Goal: Use online tool/utility: Utilize a website feature to perform a specific function

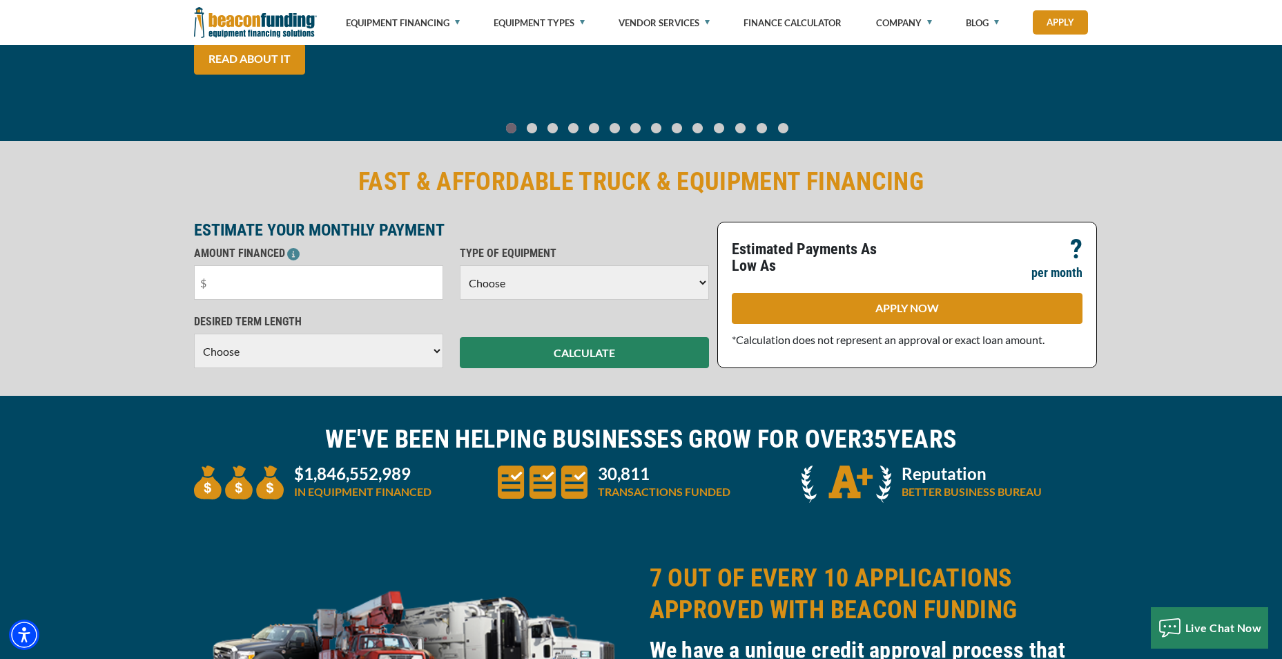
scroll to position [207, 0]
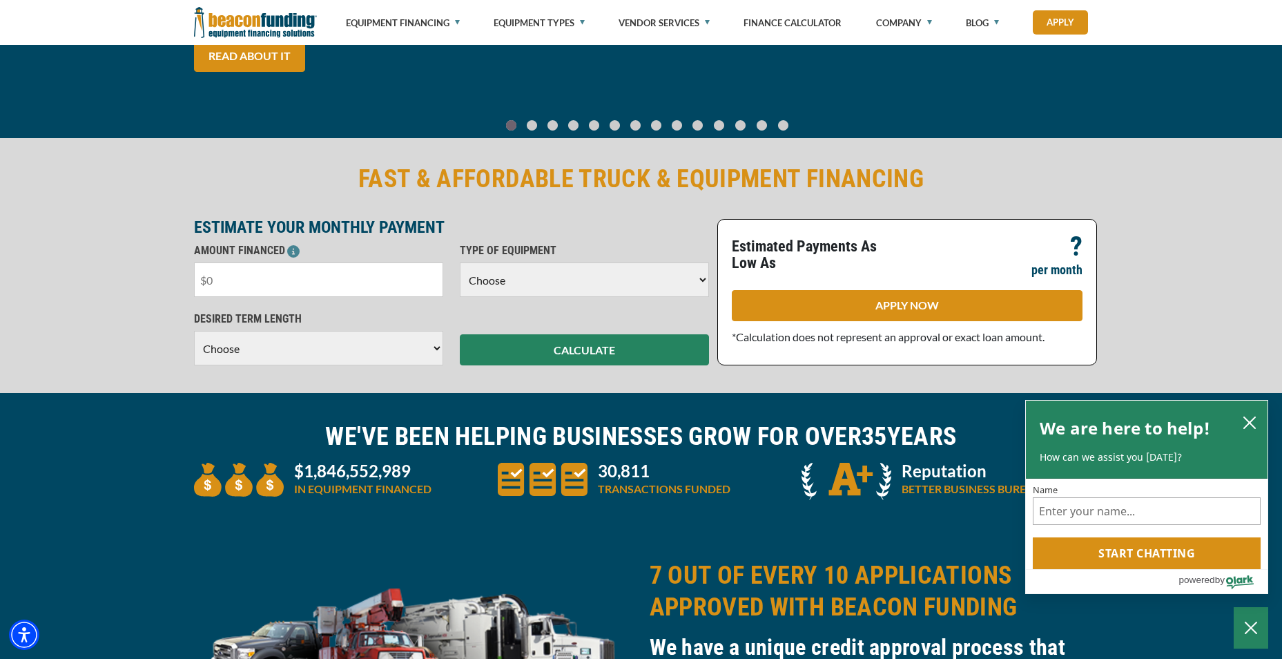
click at [295, 284] on input "text" at bounding box center [318, 279] width 249 height 35
type input "$75,000"
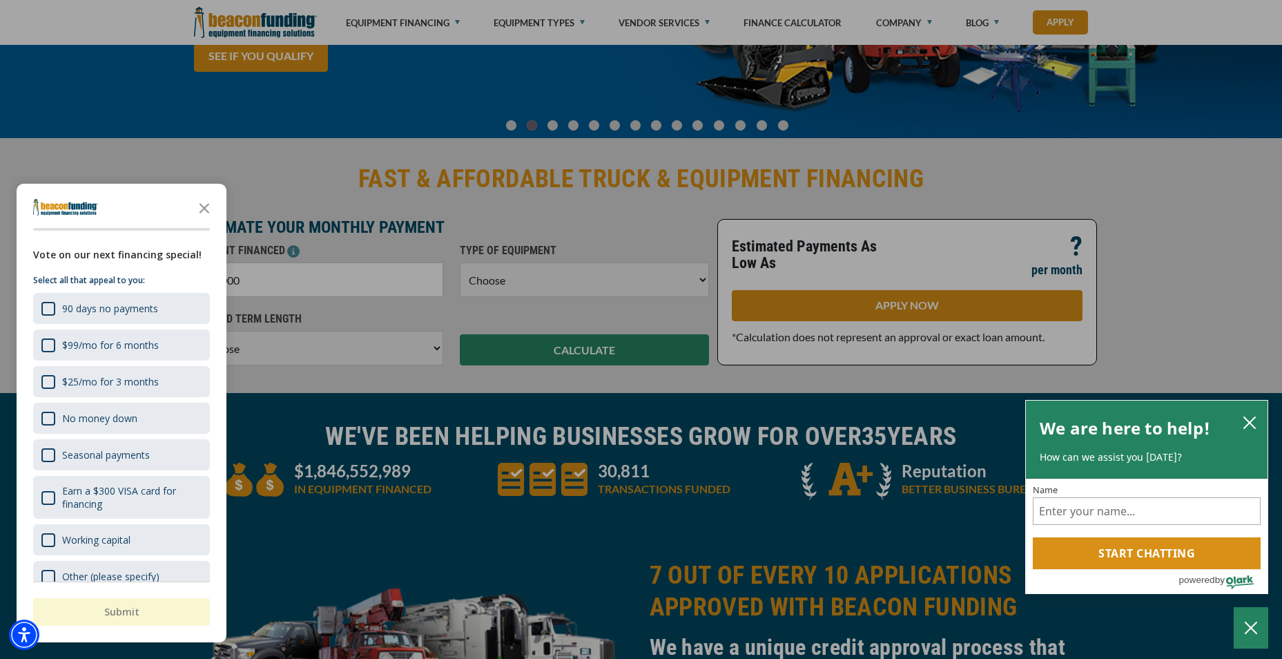
click at [530, 273] on div at bounding box center [641, 329] width 1282 height 659
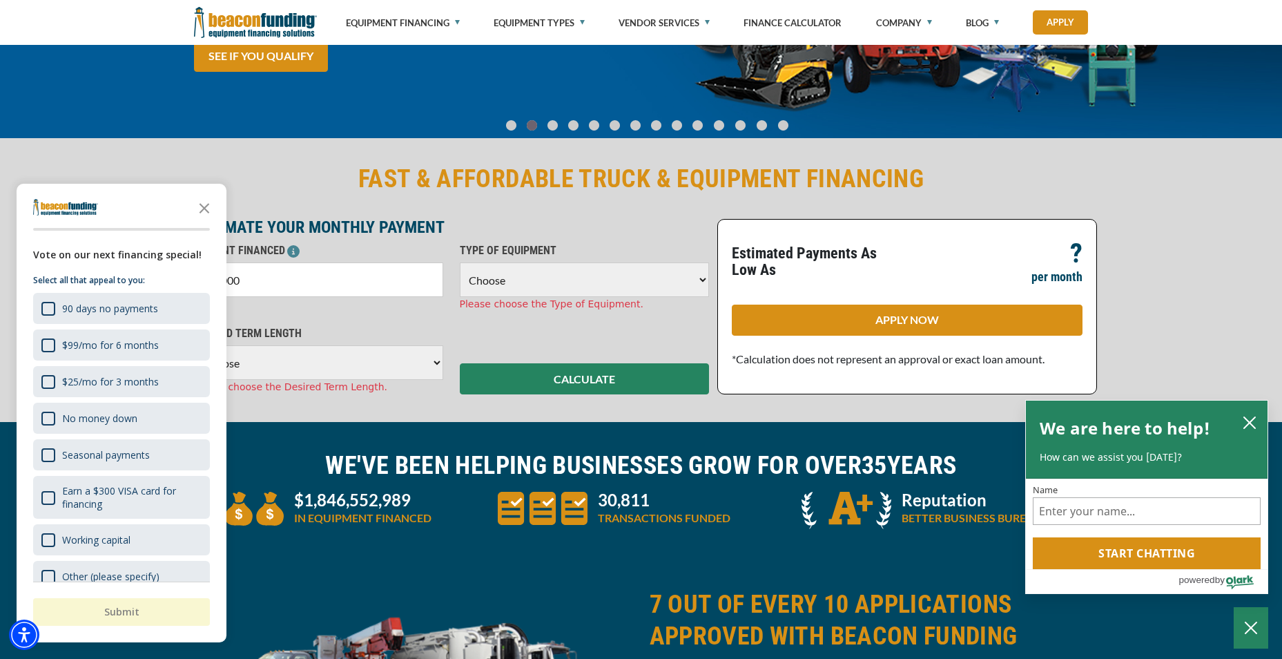
click at [530, 273] on select "Choose Backhoe Boom/Bucket Truck Chipper Commercial Mower Crane DTG/DTF Printin…" at bounding box center [584, 279] width 249 height 35
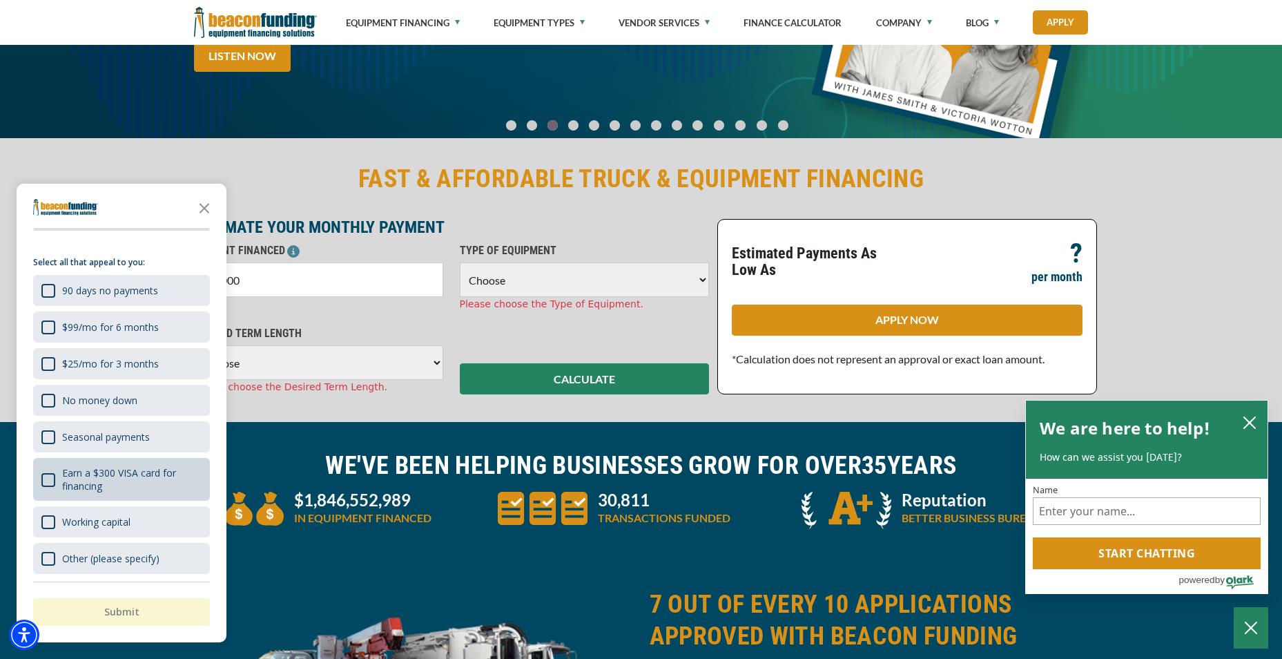
scroll to position [21, 0]
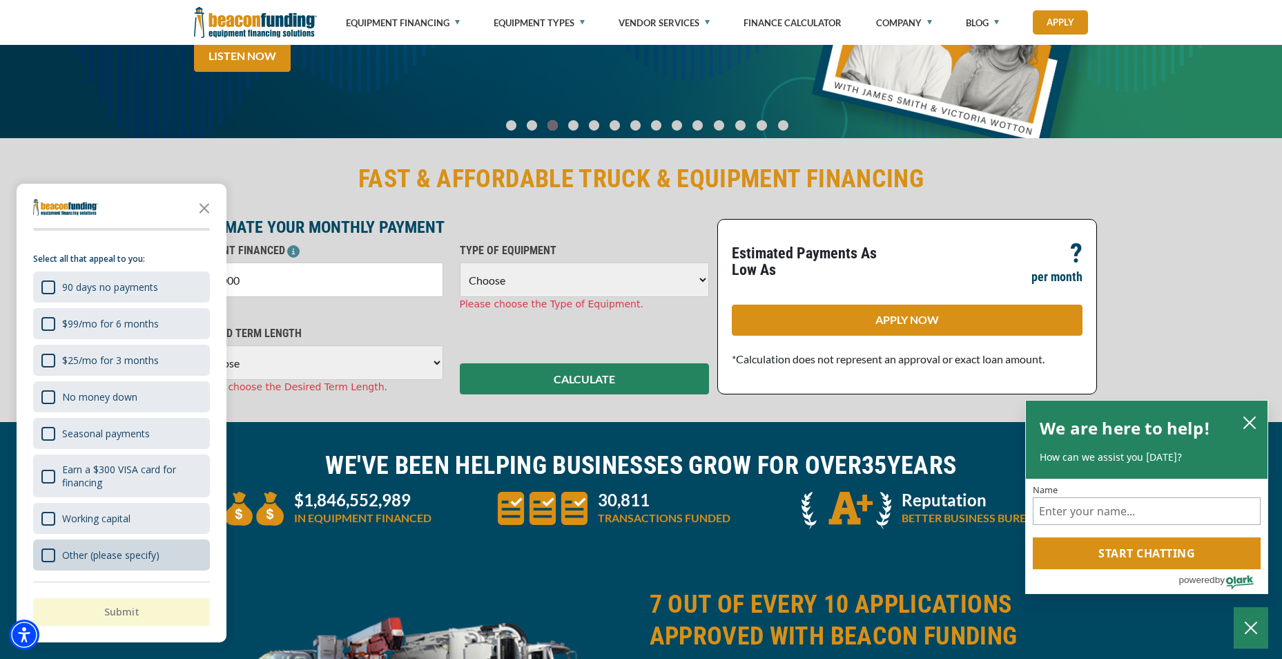
click at [104, 555] on div "Other (please specify)" at bounding box center [110, 554] width 97 height 13
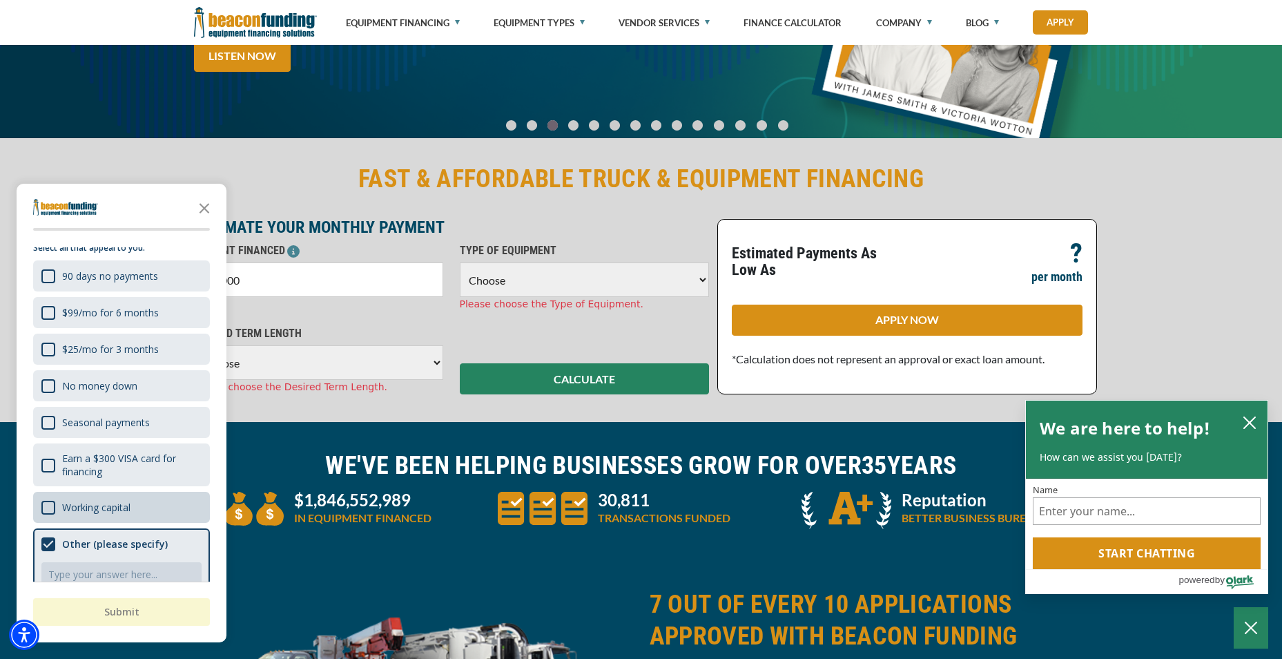
scroll to position [79, 0]
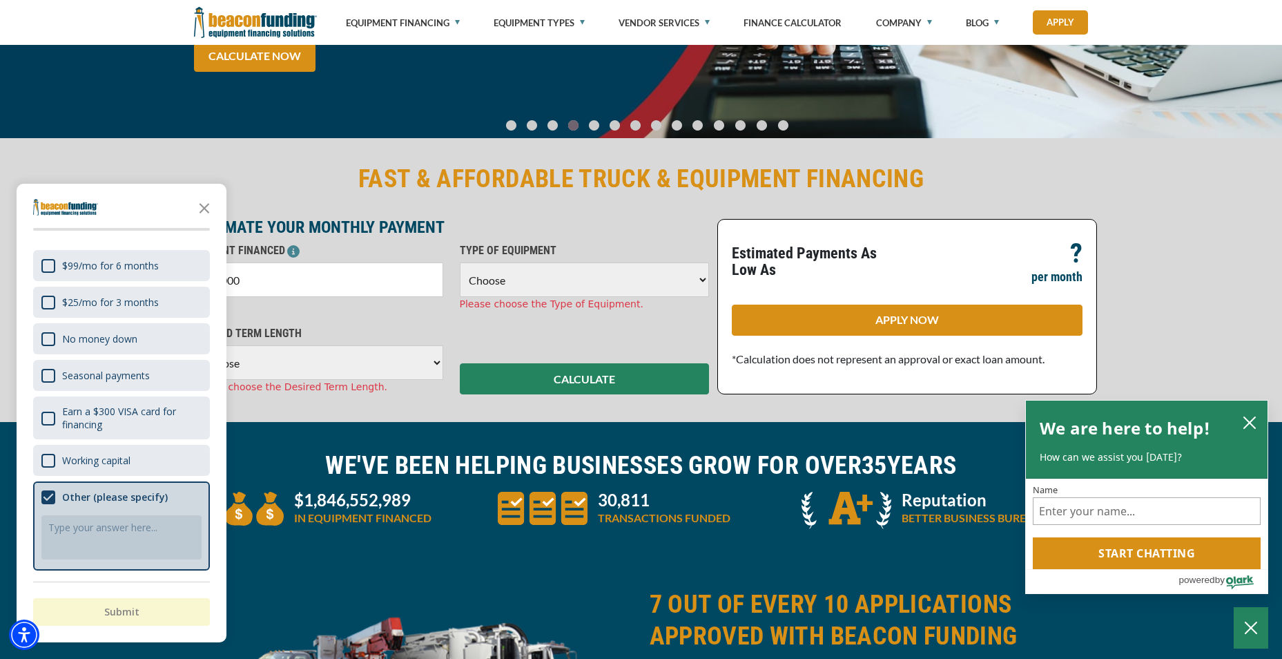
click at [108, 526] on textarea "Comment your answer\a Comment is required" at bounding box center [121, 537] width 160 height 44
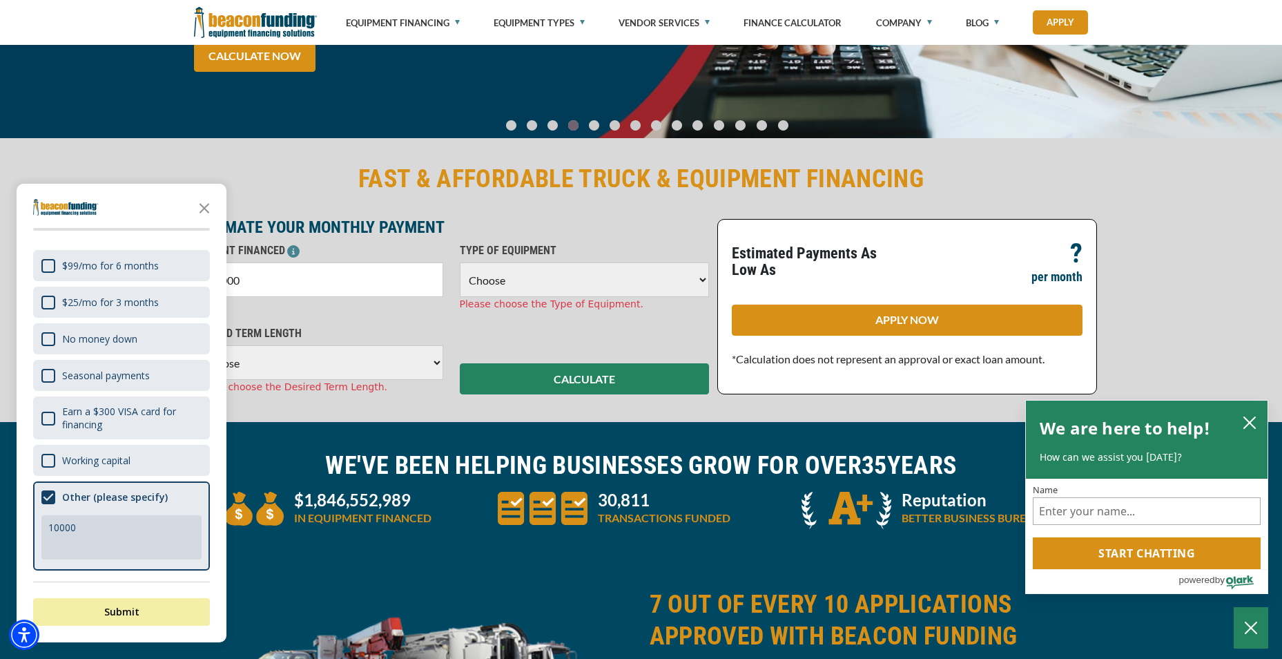
type textarea "10000"
click at [202, 202] on icon "Close the survey" at bounding box center [205, 207] width 28 height 28
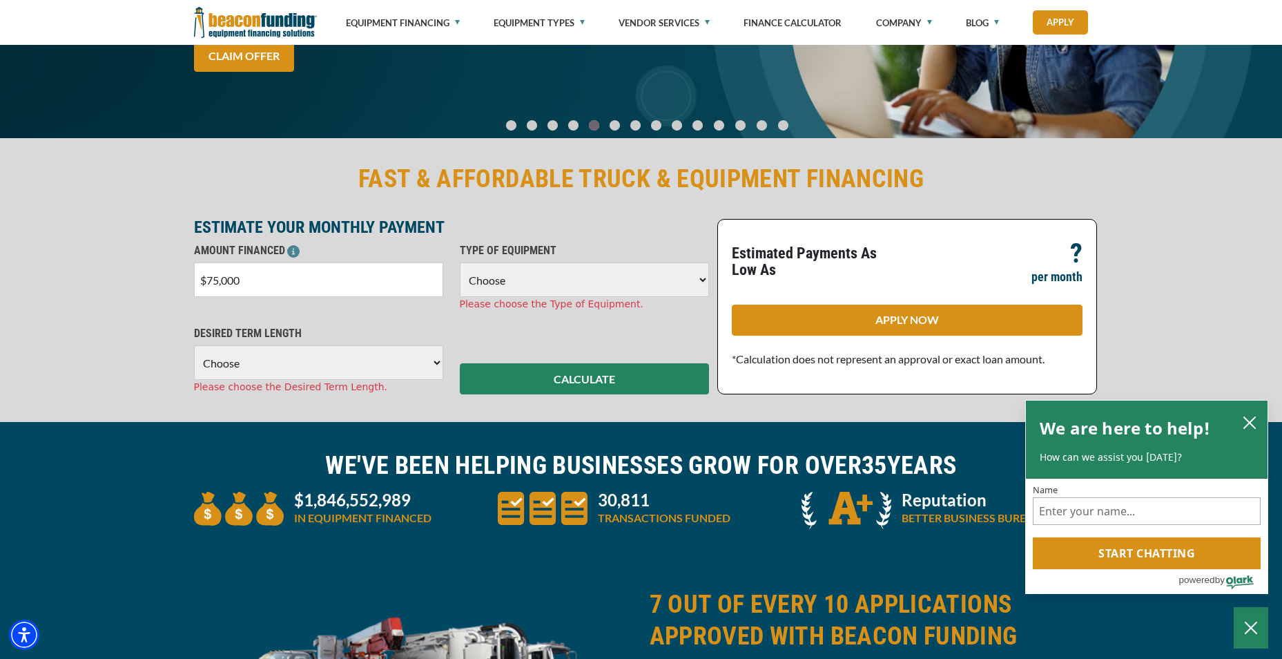
click at [401, 360] on select "Choose 36 Months 48 Months 60 Months" at bounding box center [318, 362] width 249 height 35
select select "60"
click at [194, 345] on select "Choose 36 Months 48 Months 60 Months" at bounding box center [318, 362] width 249 height 35
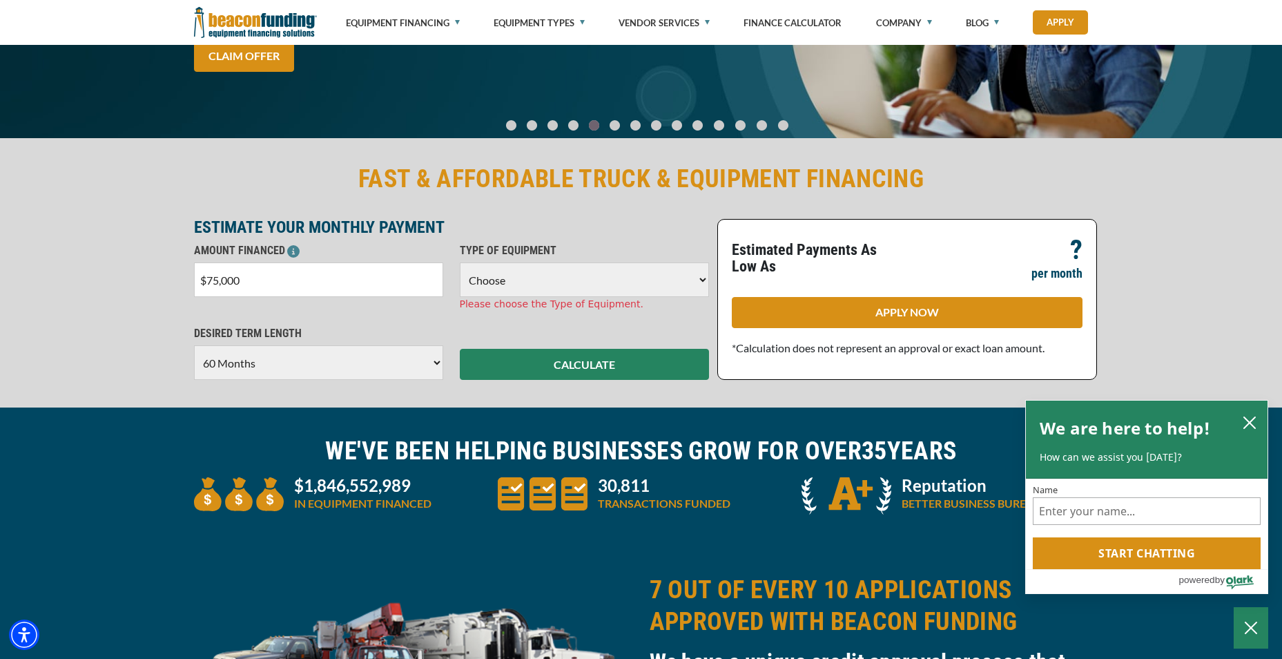
click at [530, 282] on select "Choose Backhoe Boom/Bucket Truck Chipper Commercial Mower Crane DTG/DTF Printin…" at bounding box center [584, 279] width 249 height 35
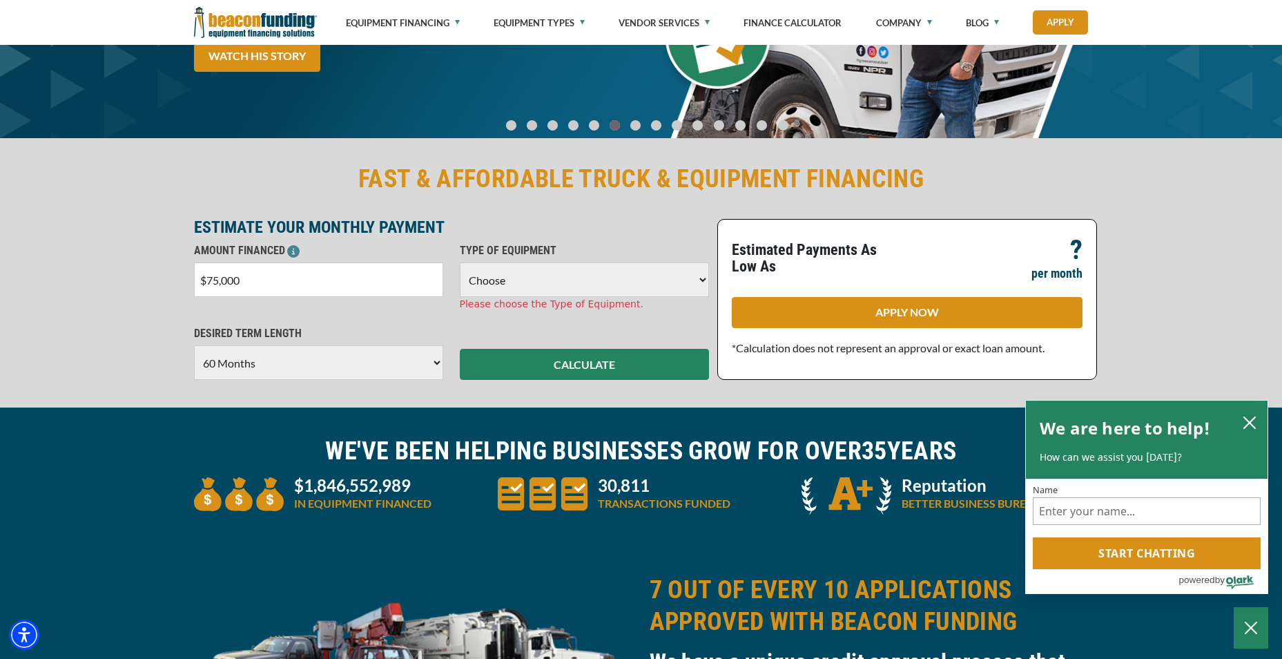
select select "5"
click at [460, 262] on select "Choose Backhoe Boom/Bucket Truck Chipper Commercial Mower Crane DTG/DTF Printin…" at bounding box center [584, 279] width 249 height 35
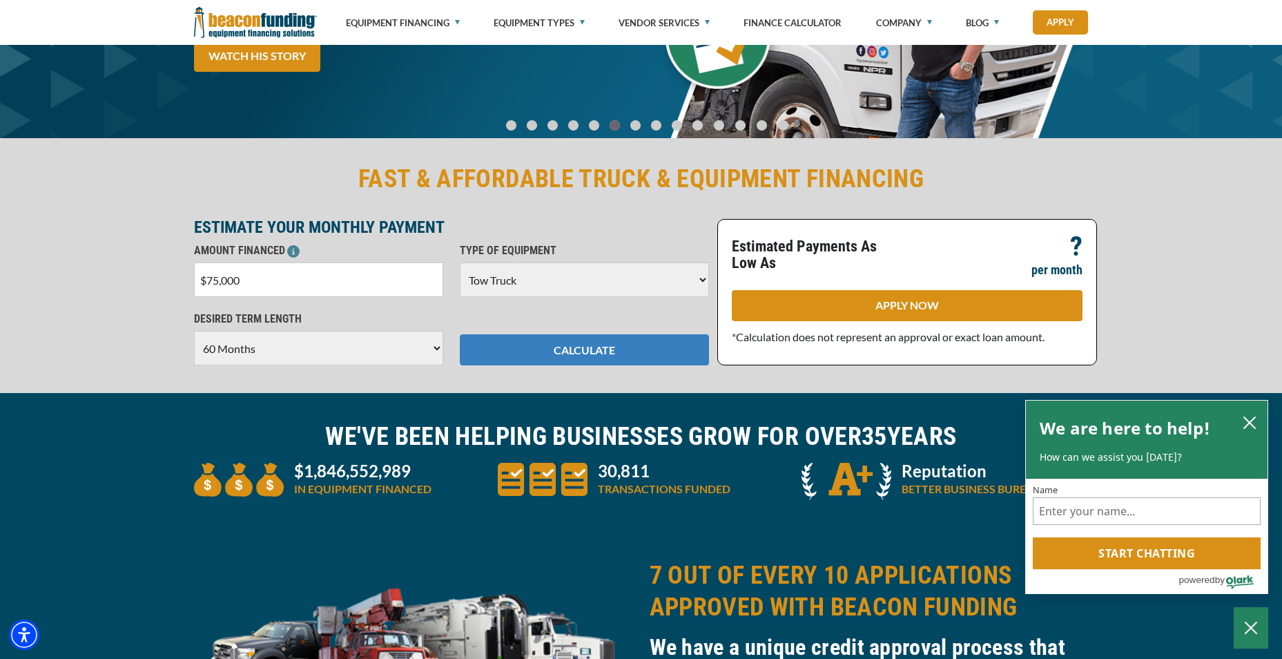
click at [580, 355] on button "CALCULATE" at bounding box center [584, 349] width 249 height 31
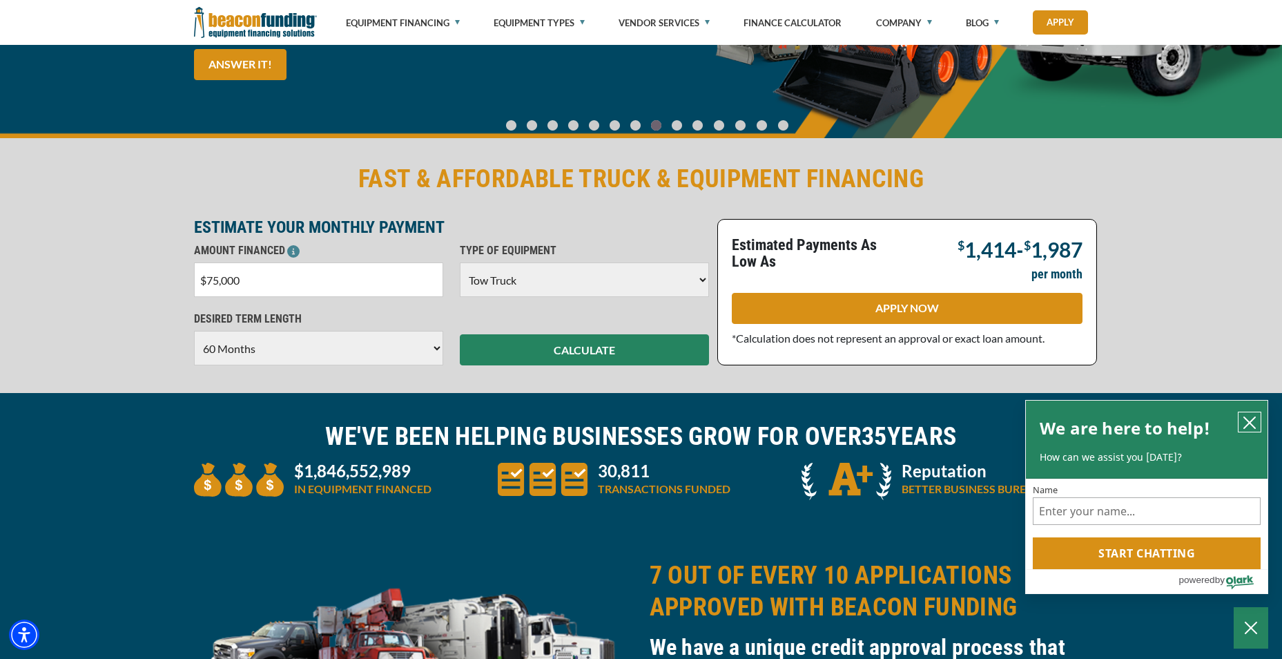
click at [1249, 416] on icon "close chatbox" at bounding box center [1250, 423] width 14 height 14
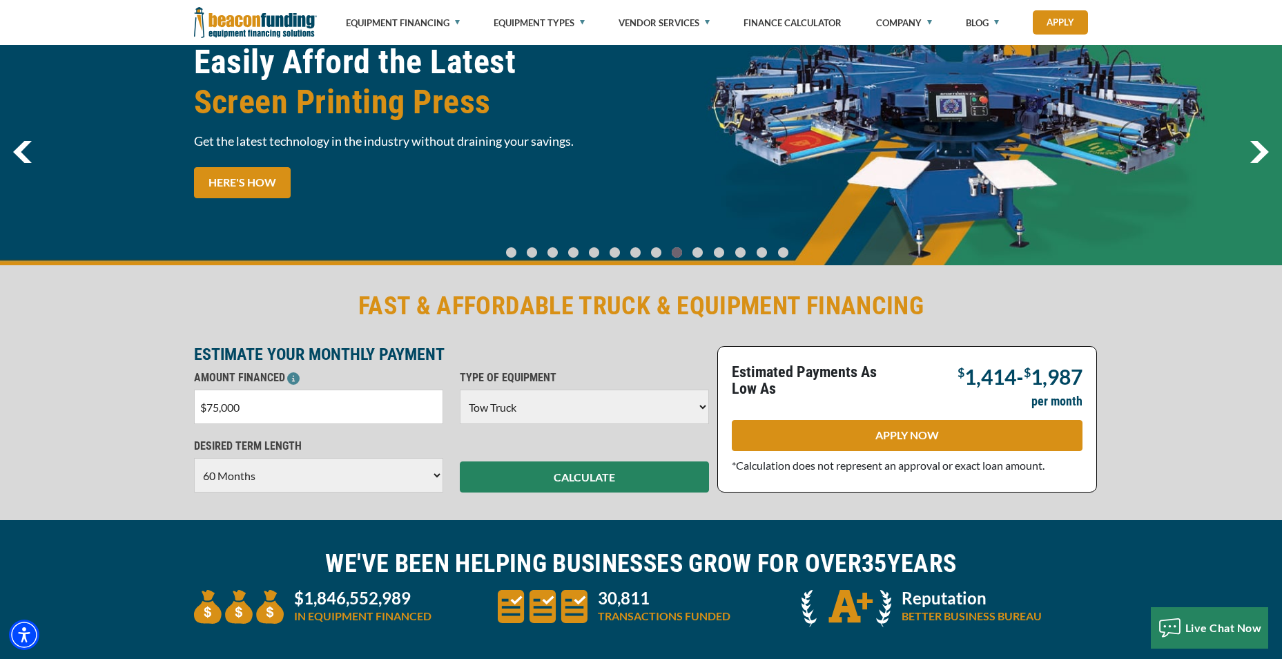
scroll to position [0, 0]
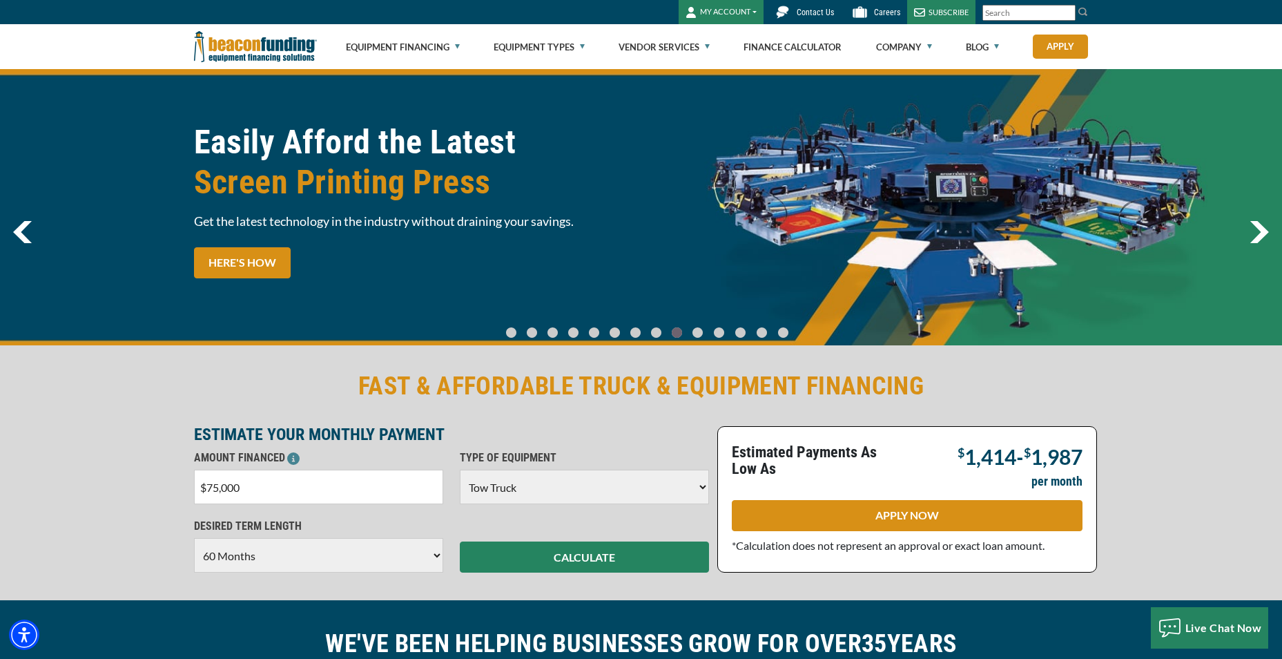
click at [823, 11] on span "Contact Us" at bounding box center [815, 13] width 37 height 10
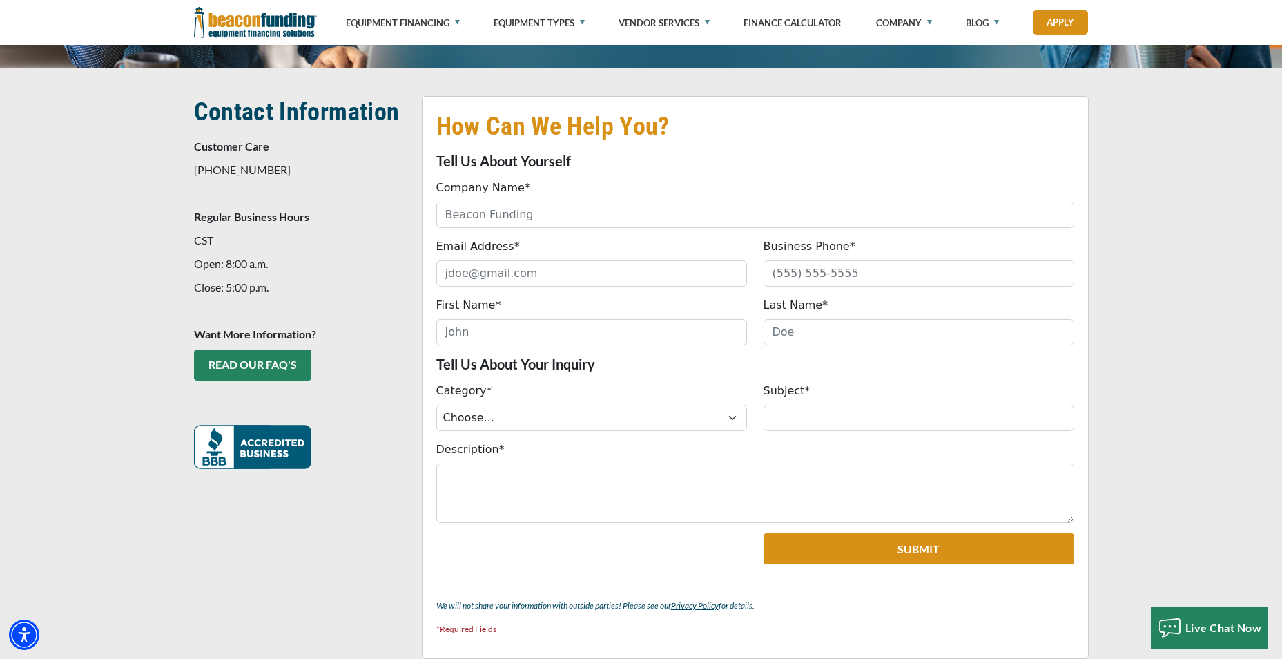
scroll to position [276, 0]
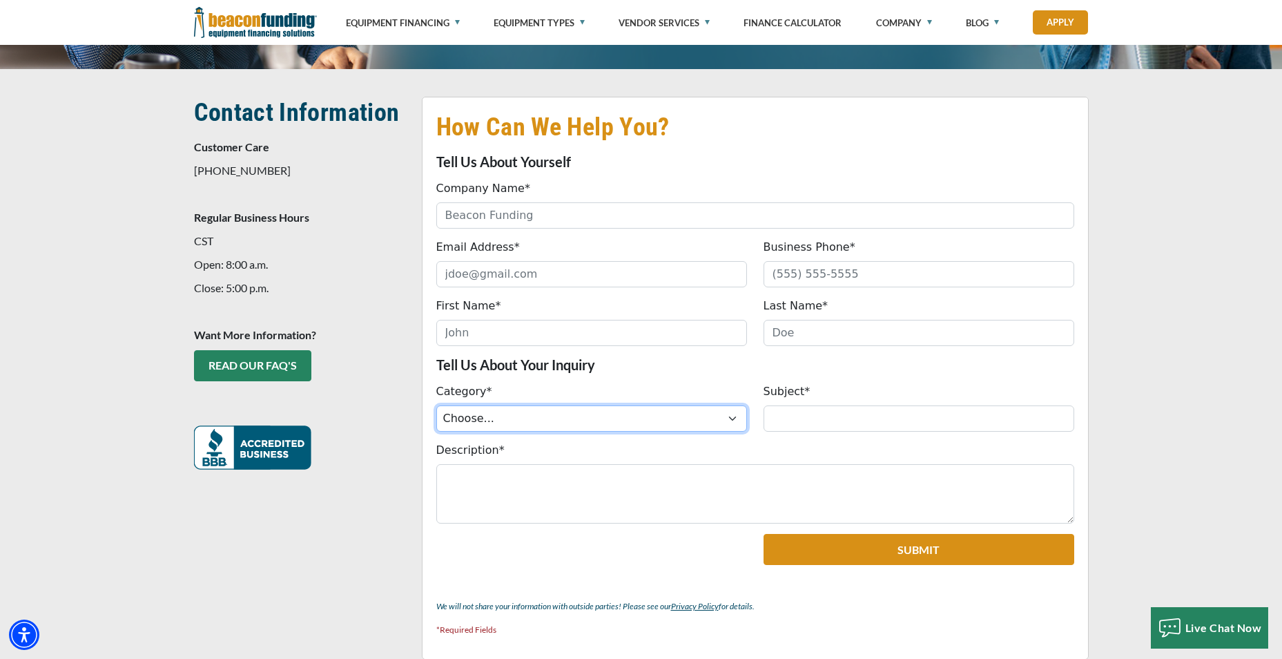
click at [541, 412] on select "Choose... ACH Change Request Balance Billing Contract Change Inquiry Customer P…" at bounding box center [591, 418] width 311 height 26
select select "8eafdb81-dfa5-ef11-8a69-6045bdef174d"
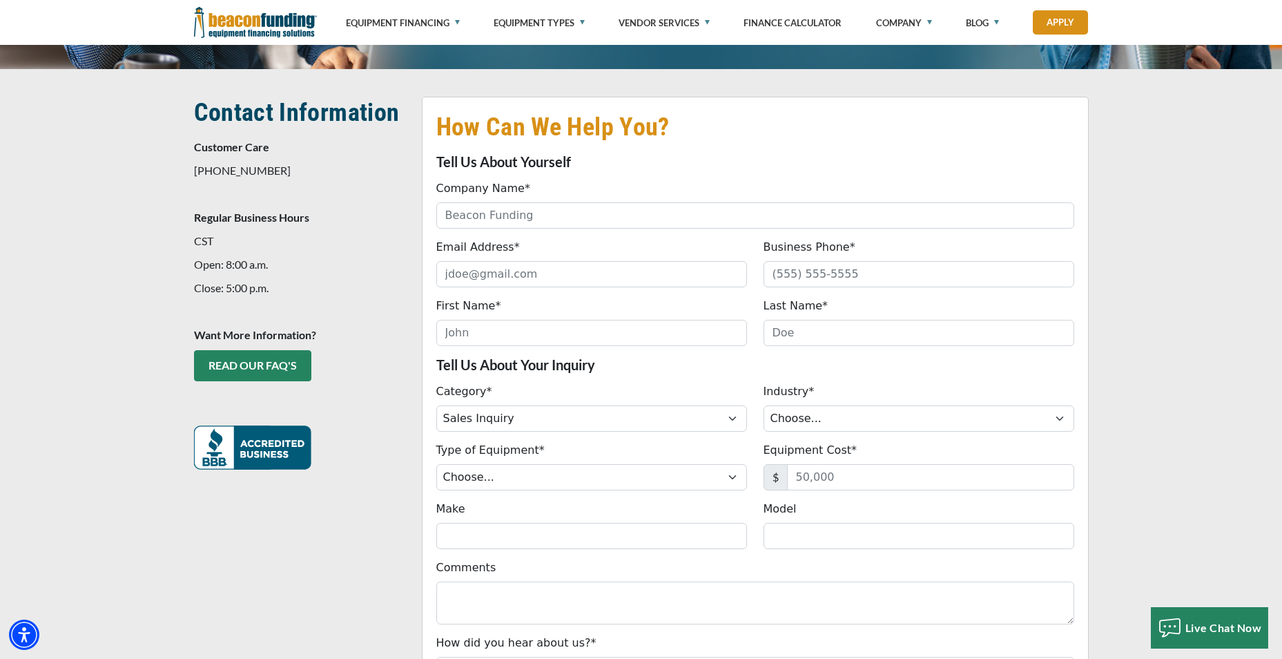
click at [285, 18] on img at bounding box center [255, 22] width 123 height 45
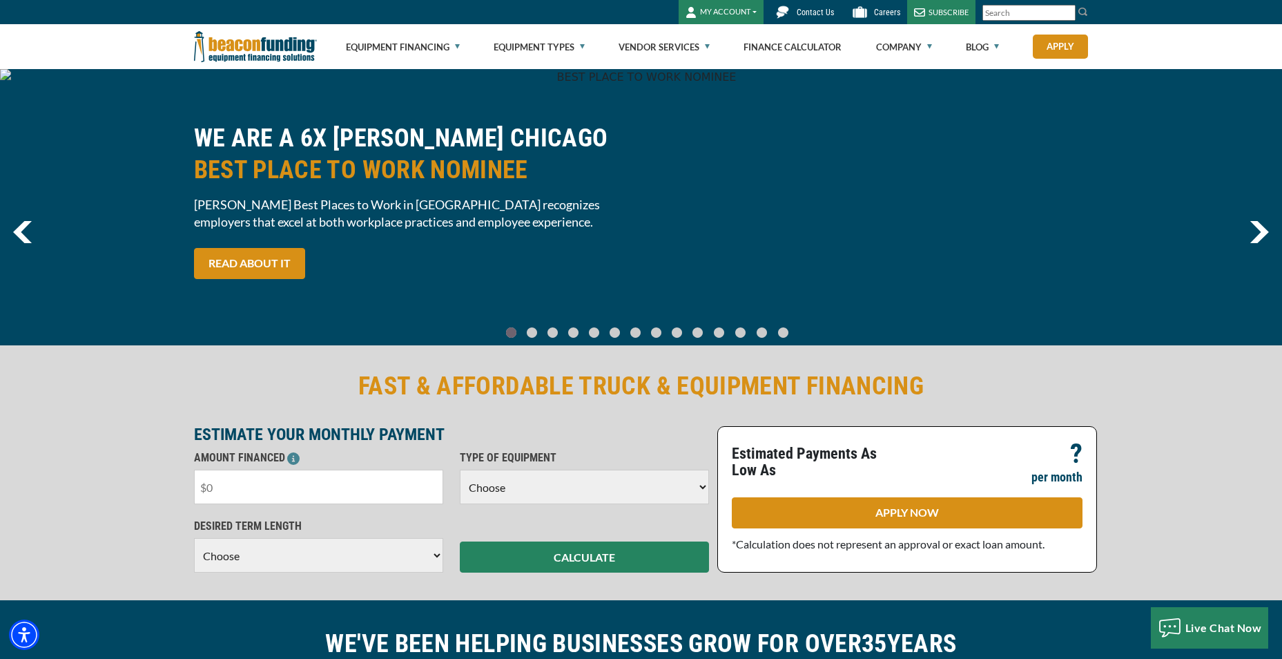
click at [366, 493] on input "text" at bounding box center [318, 487] width 249 height 35
type input "$150,000"
click at [523, 488] on select "Choose Backhoe Boom/Bucket Truck Chipper Commercial Mower Crane DTG/DTF Printin…" at bounding box center [584, 487] width 249 height 35
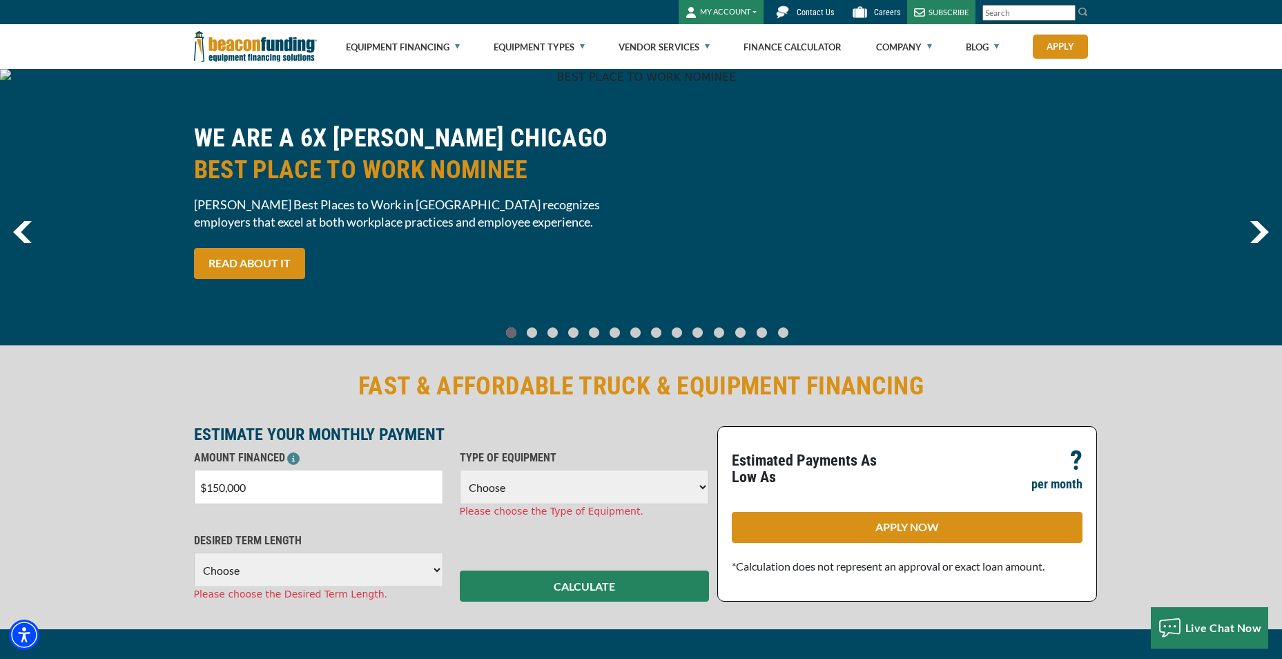
select select "5"
click at [460, 470] on select "Choose Backhoe Boom/Bucket Truck Chipper Commercial Mower Crane DTG/DTF Printin…" at bounding box center [584, 487] width 249 height 35
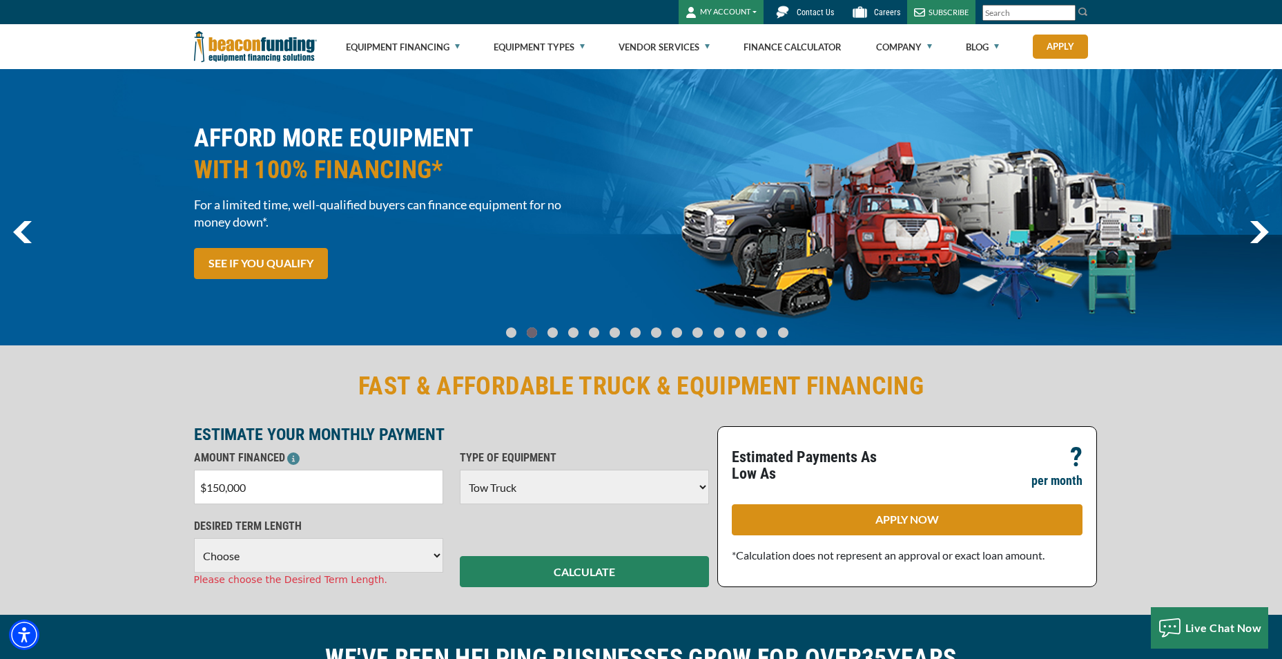
click at [307, 567] on select "Choose 36 Months 48 Months 60 Months 72 Months 84 Months" at bounding box center [318, 555] width 249 height 35
click at [194, 538] on select "Choose 36 Months 48 Months 60 Months 72 Months 84 Months" at bounding box center [318, 555] width 249 height 35
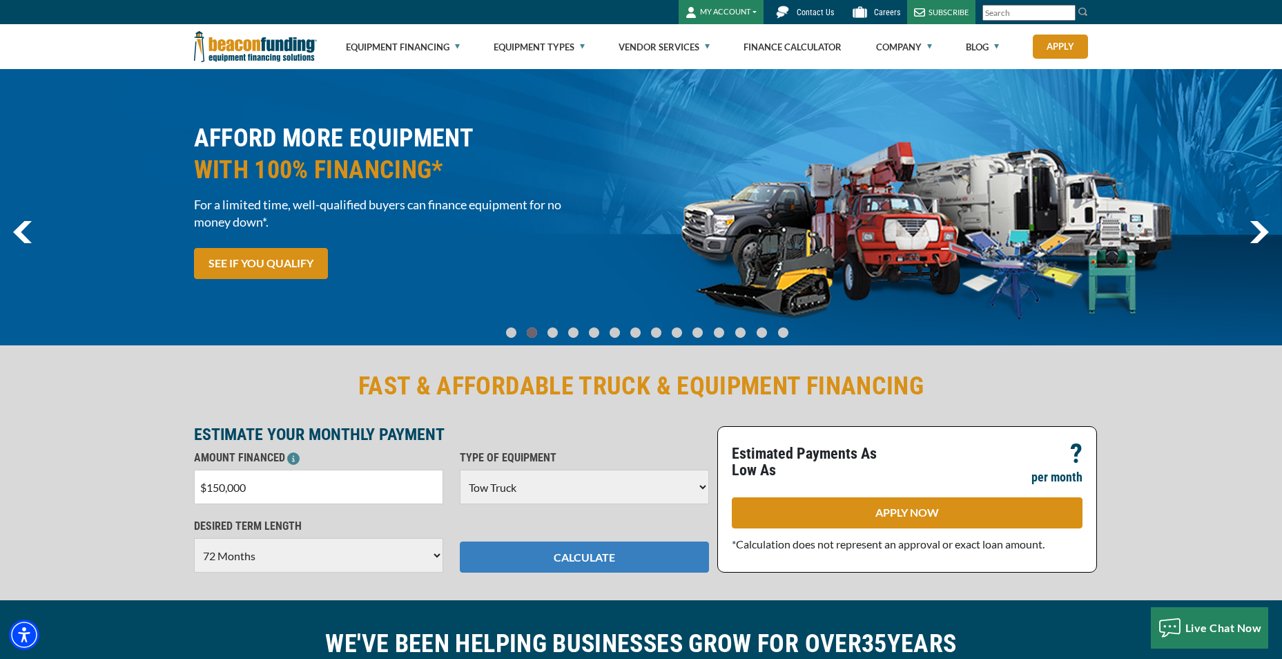
click at [563, 556] on button "CALCULATE" at bounding box center [584, 556] width 249 height 31
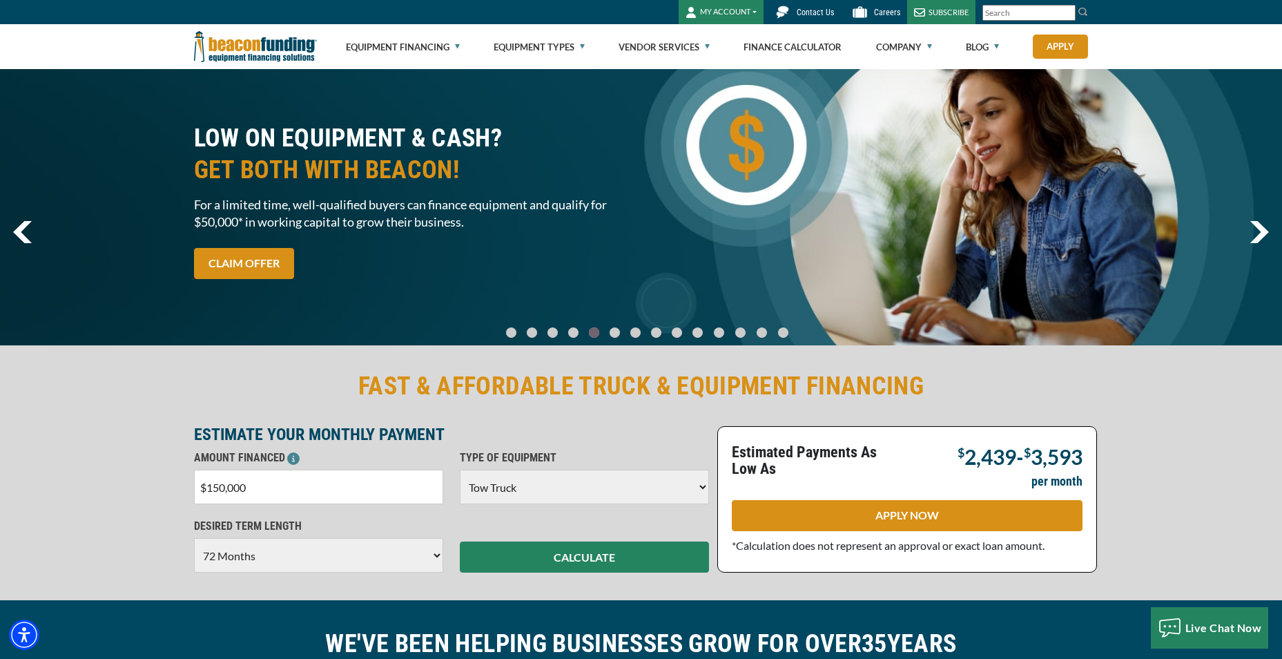
click at [343, 564] on select "Choose 36 Months 48 Months 60 Months 72 Months 84 Months" at bounding box center [318, 555] width 249 height 35
select select "60"
click at [194, 538] on select "Choose 36 Months 48 Months 60 Months 72 Months 84 Months" at bounding box center [318, 555] width 249 height 35
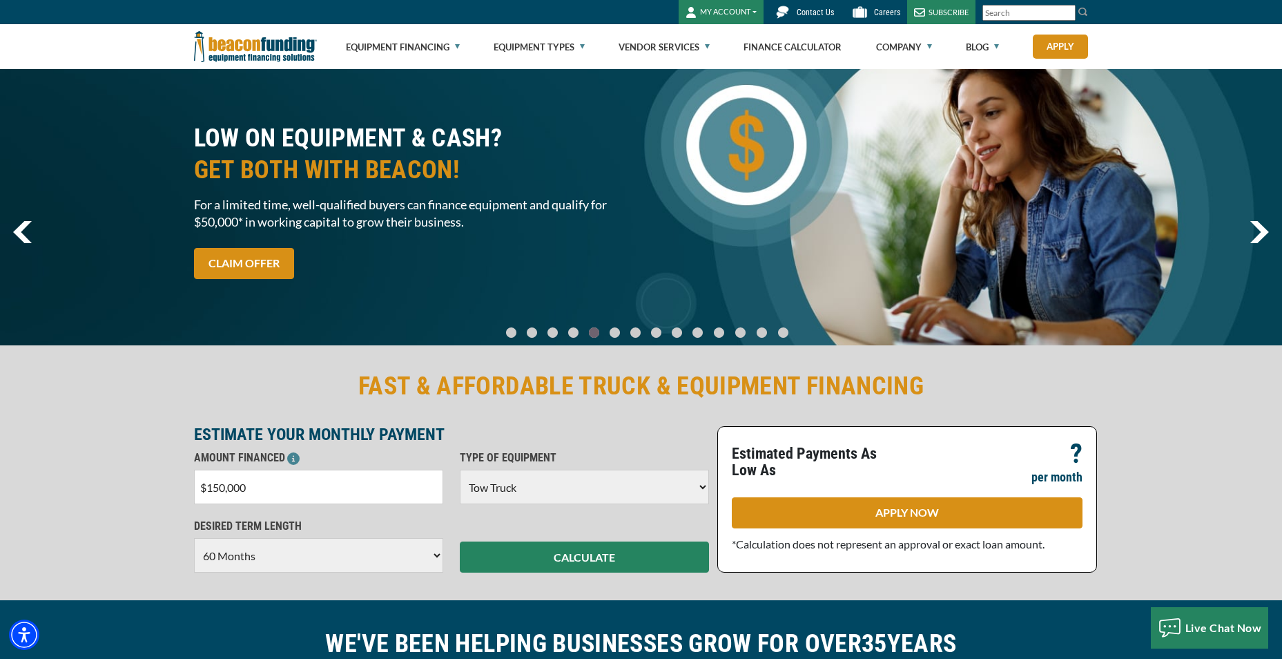
click at [219, 487] on input "$150,000" at bounding box center [318, 487] width 249 height 35
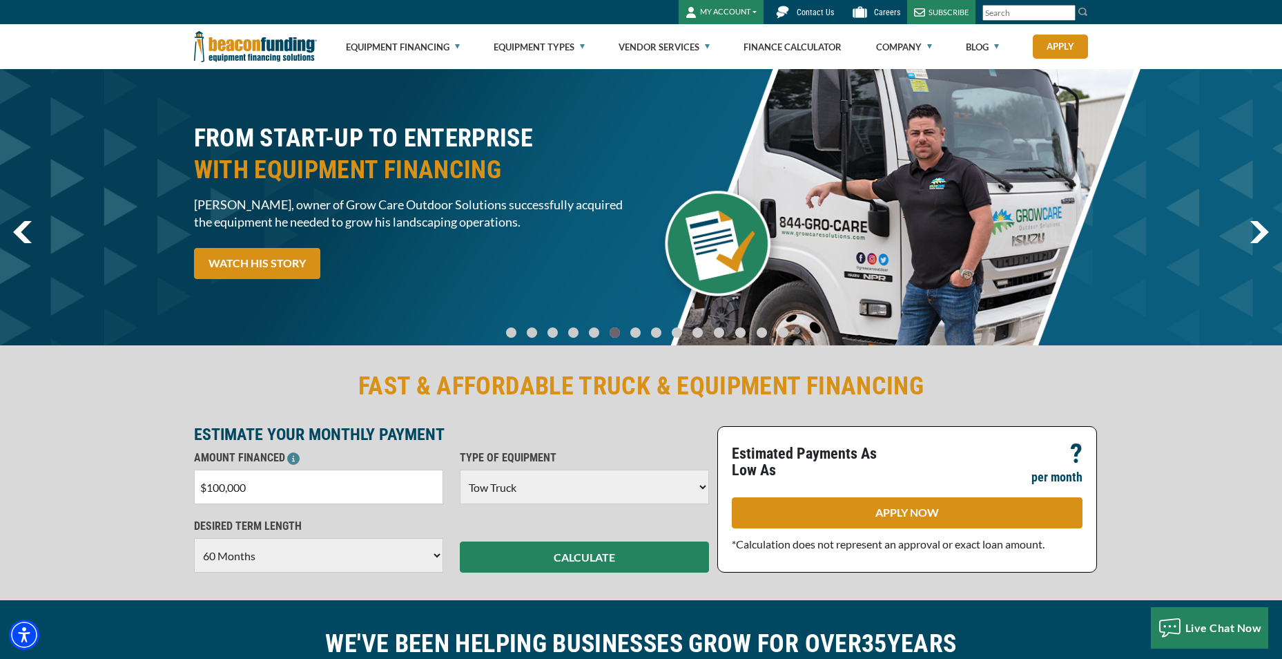
click at [496, 487] on select "Choose Backhoe Boom/Bucket Truck Chipper Commercial Mower Crane DTG/DTF Printin…" at bounding box center [584, 487] width 249 height 35
click at [363, 561] on select "Choose 36 Months 48 Months 60 Months 72 Months" at bounding box center [318, 555] width 249 height 35
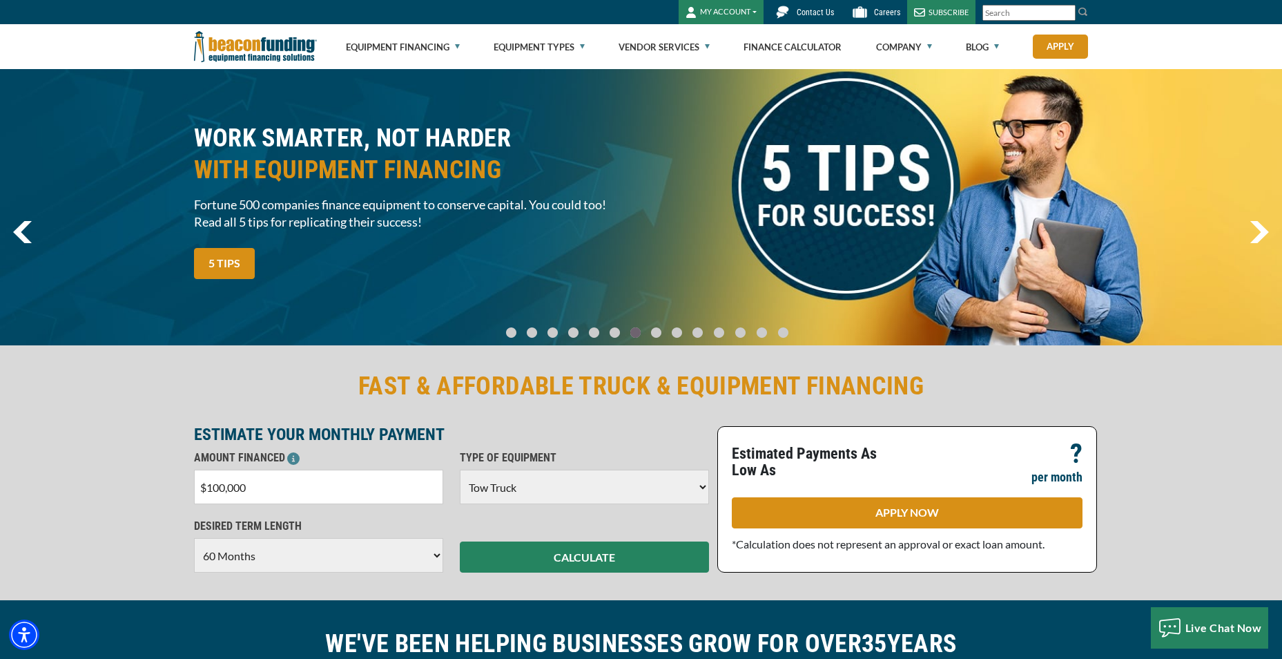
click at [194, 538] on select "Choose 36 Months 48 Months 60 Months 72 Months" at bounding box center [318, 555] width 249 height 35
click at [650, 434] on p "ESTIMATE YOUR MONTHLY PAYMENT" at bounding box center [451, 434] width 515 height 17
click at [628, 546] on button "CALCULATE" at bounding box center [584, 556] width 249 height 31
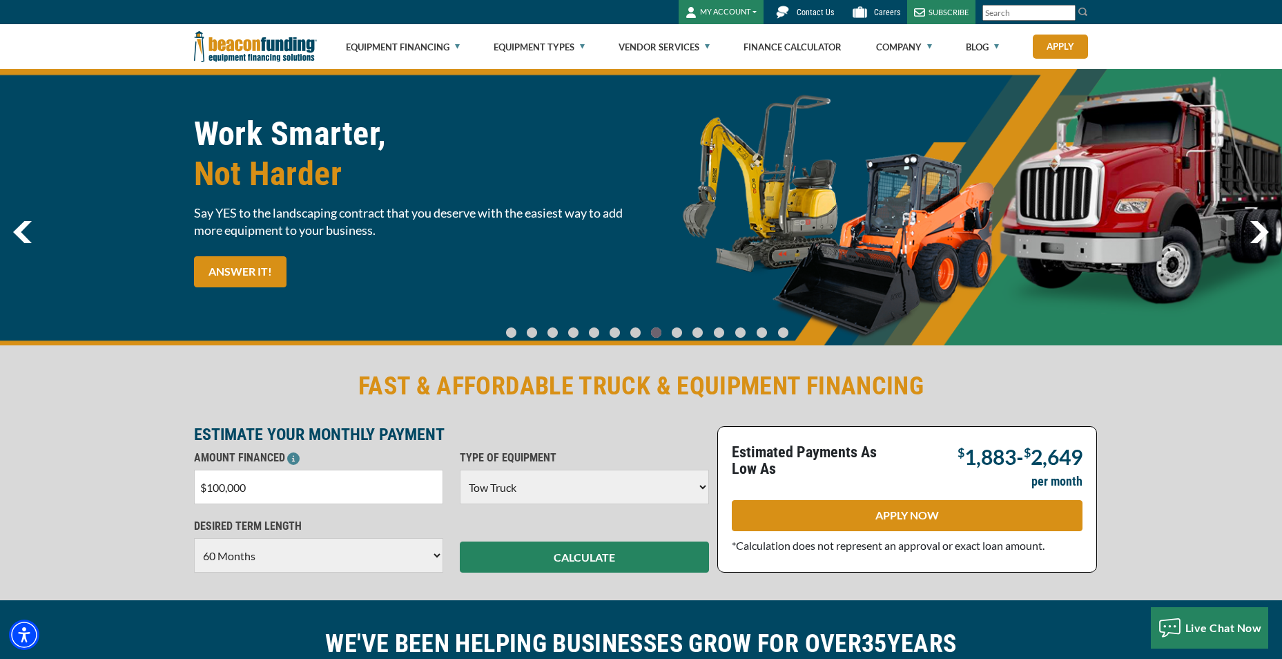
click at [215, 492] on input "$100,000" at bounding box center [318, 487] width 249 height 35
type input "$140,000"
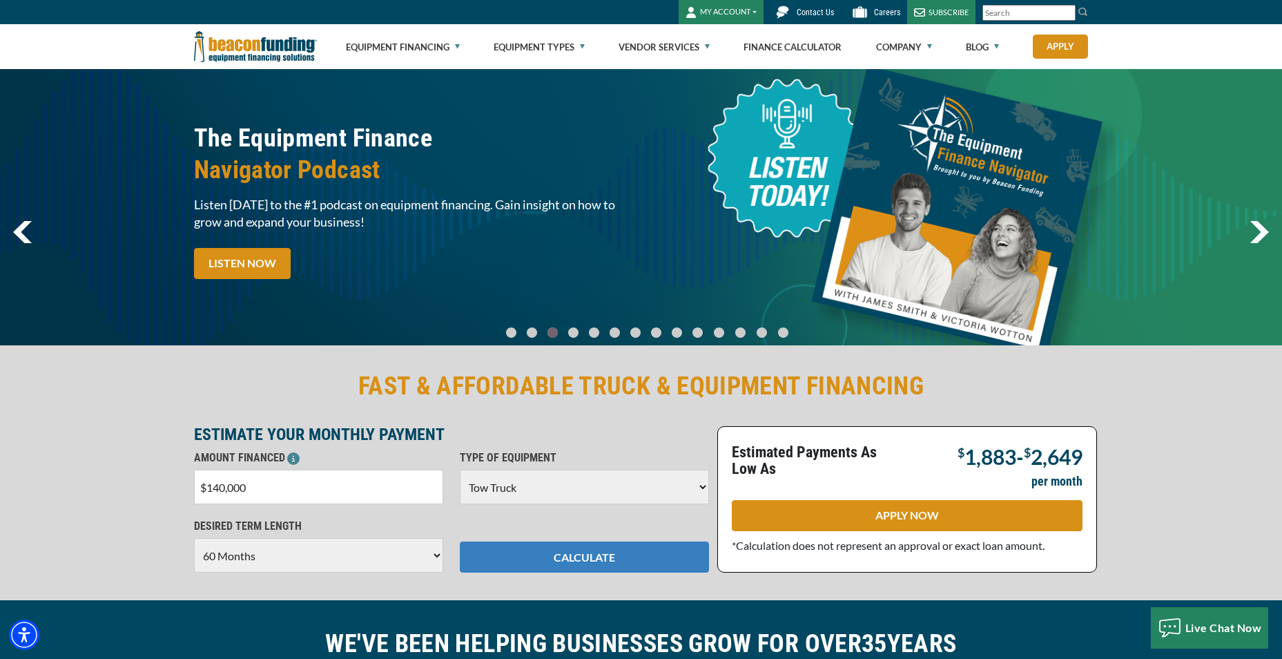
click at [570, 556] on button "CALCULATE" at bounding box center [584, 556] width 249 height 31
click at [377, 555] on select "Choose 36 Months 48 Months 60 Months 72 Months" at bounding box center [318, 555] width 249 height 35
click at [194, 538] on select "Choose 36 Months 48 Months 60 Months 72 Months" at bounding box center [318, 555] width 249 height 35
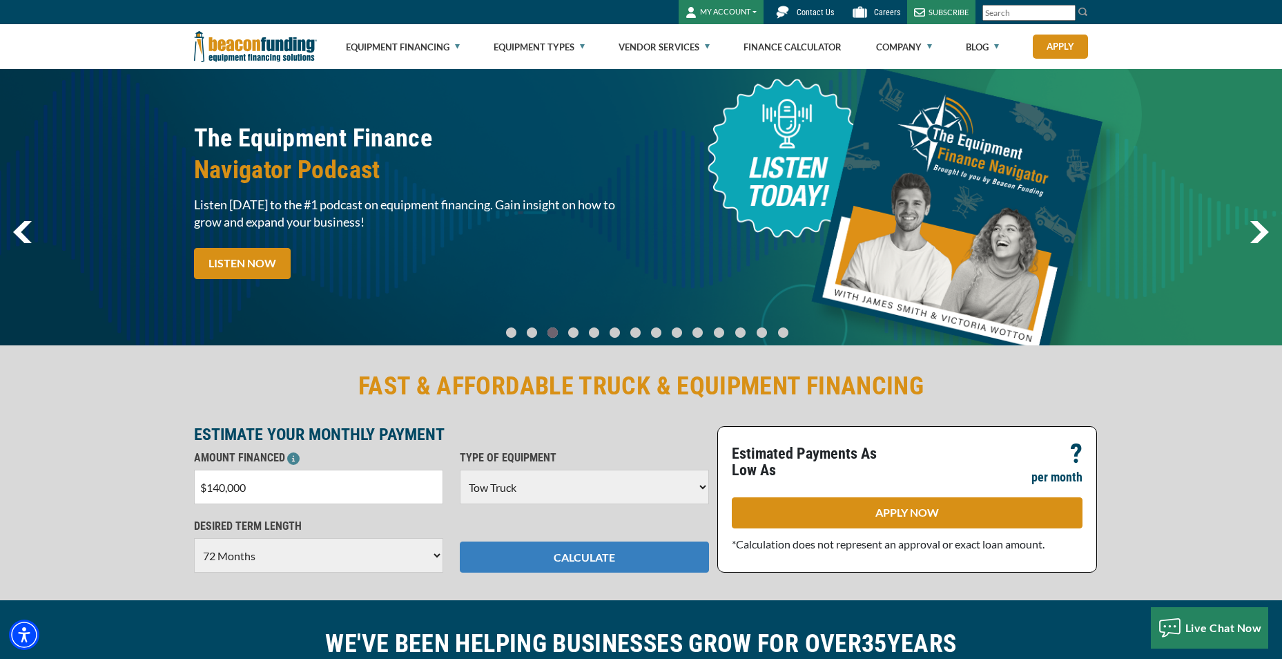
click at [545, 559] on button "CALCULATE" at bounding box center [584, 556] width 249 height 31
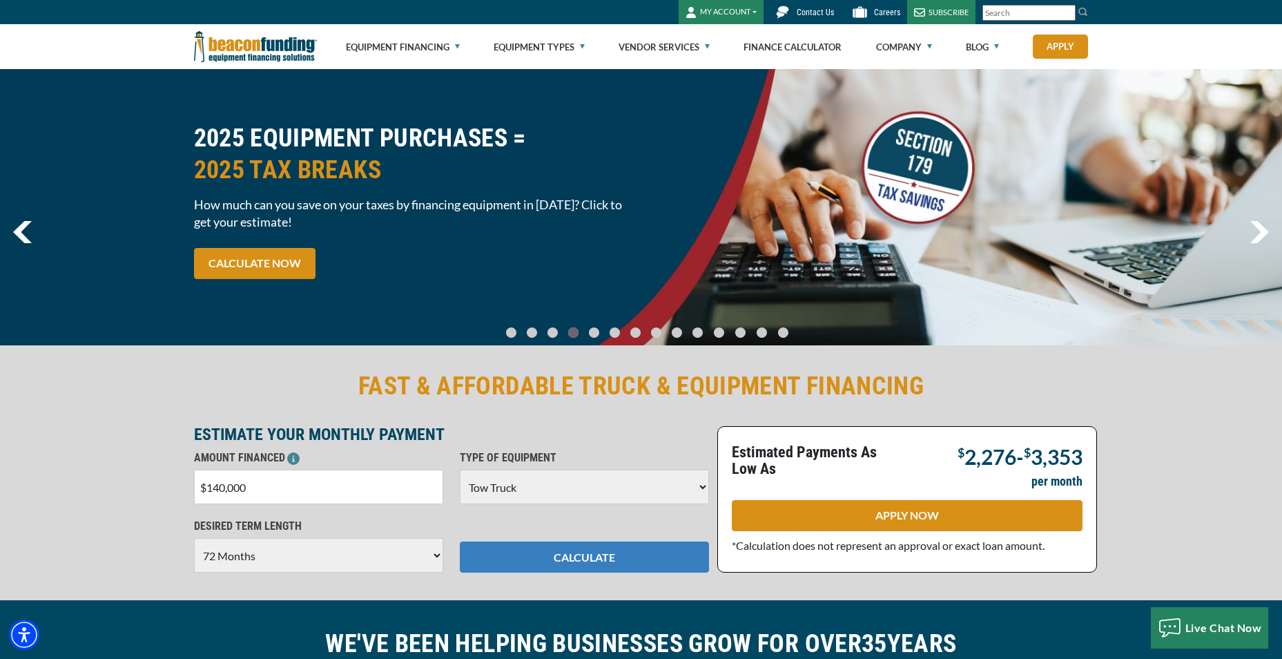
click at [545, 557] on button "CALCULATE" at bounding box center [584, 556] width 249 height 31
click at [551, 557] on button "CALCULATE" at bounding box center [584, 556] width 249 height 31
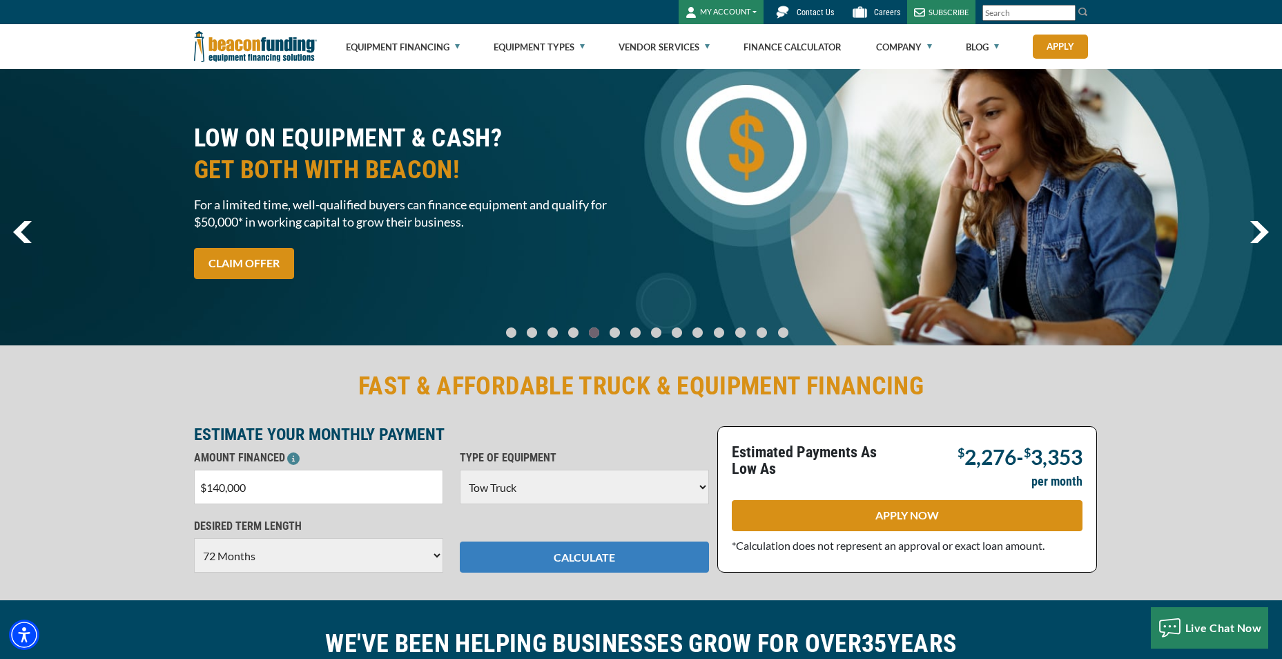
click at [591, 567] on button "CALCULATE" at bounding box center [584, 556] width 249 height 31
click at [594, 564] on button "CALCULATE" at bounding box center [584, 556] width 249 height 31
click at [353, 481] on input "$140,000" at bounding box center [318, 487] width 249 height 35
click at [343, 486] on input "$140,000" at bounding box center [318, 487] width 249 height 35
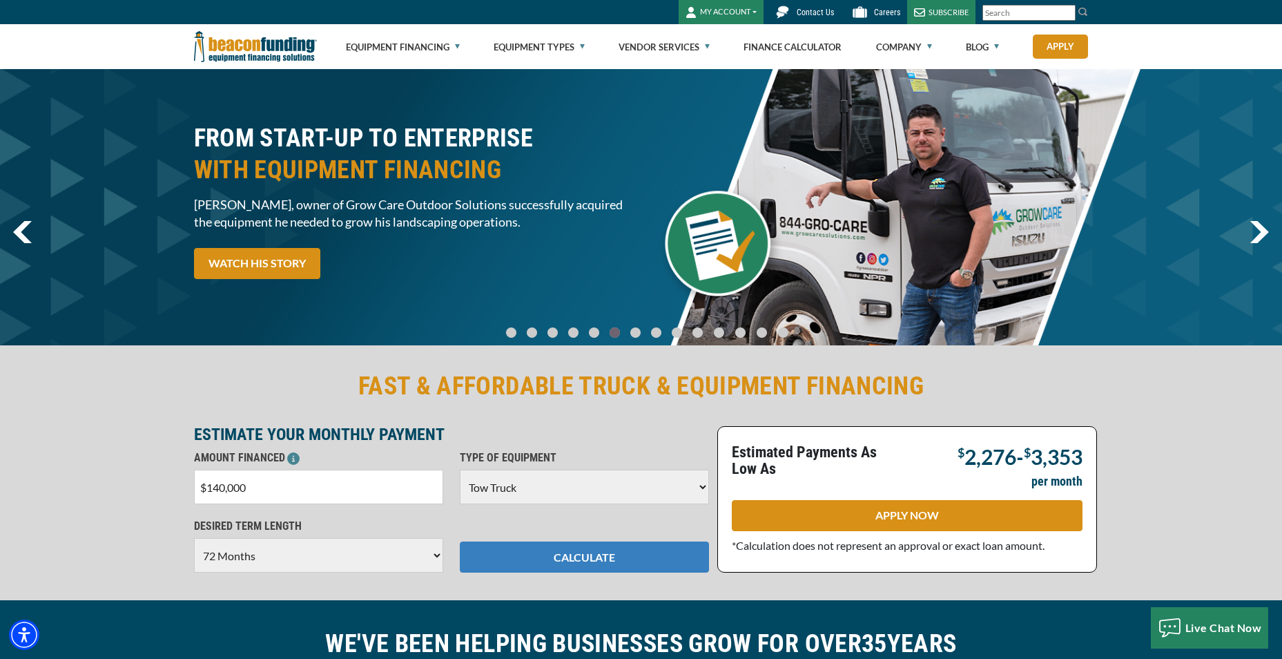
click at [528, 552] on button "CALCULATE" at bounding box center [584, 556] width 249 height 31
click at [321, 561] on select "Choose 36 Months 48 Months 60 Months 72 Months" at bounding box center [318, 555] width 249 height 35
click at [194, 538] on select "Choose 36 Months 48 Months 60 Months 72 Months" at bounding box center [318, 555] width 249 height 35
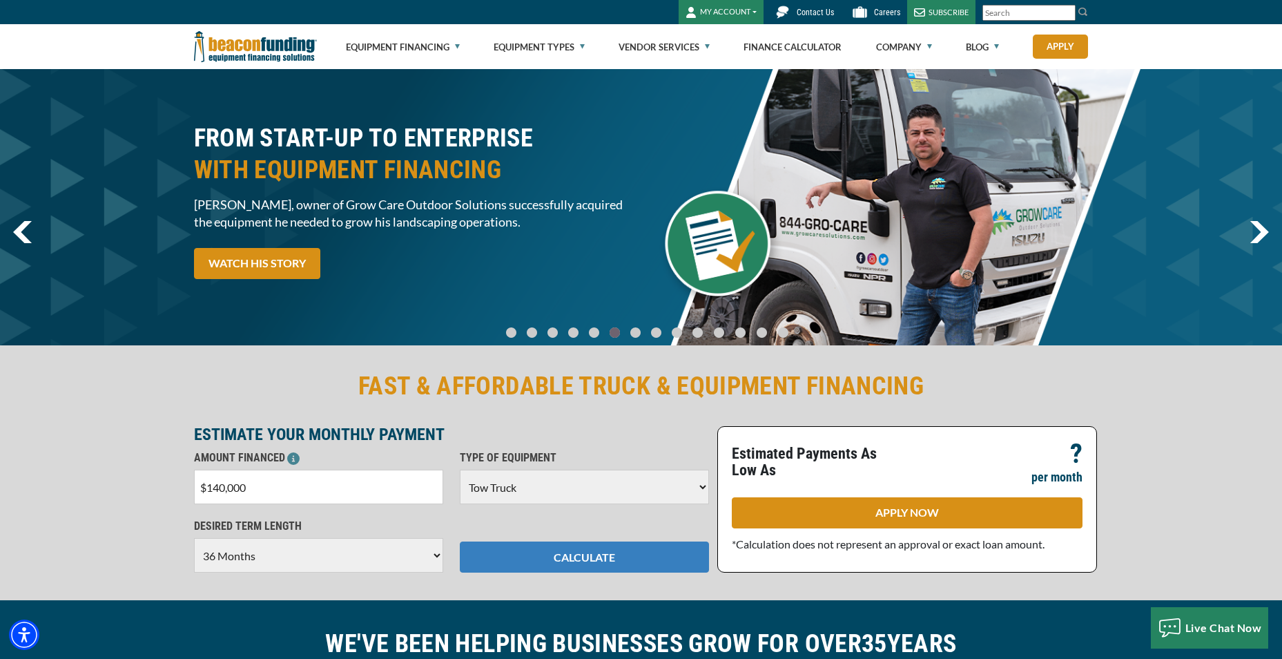
click at [577, 553] on button "CALCULATE" at bounding box center [584, 556] width 249 height 31
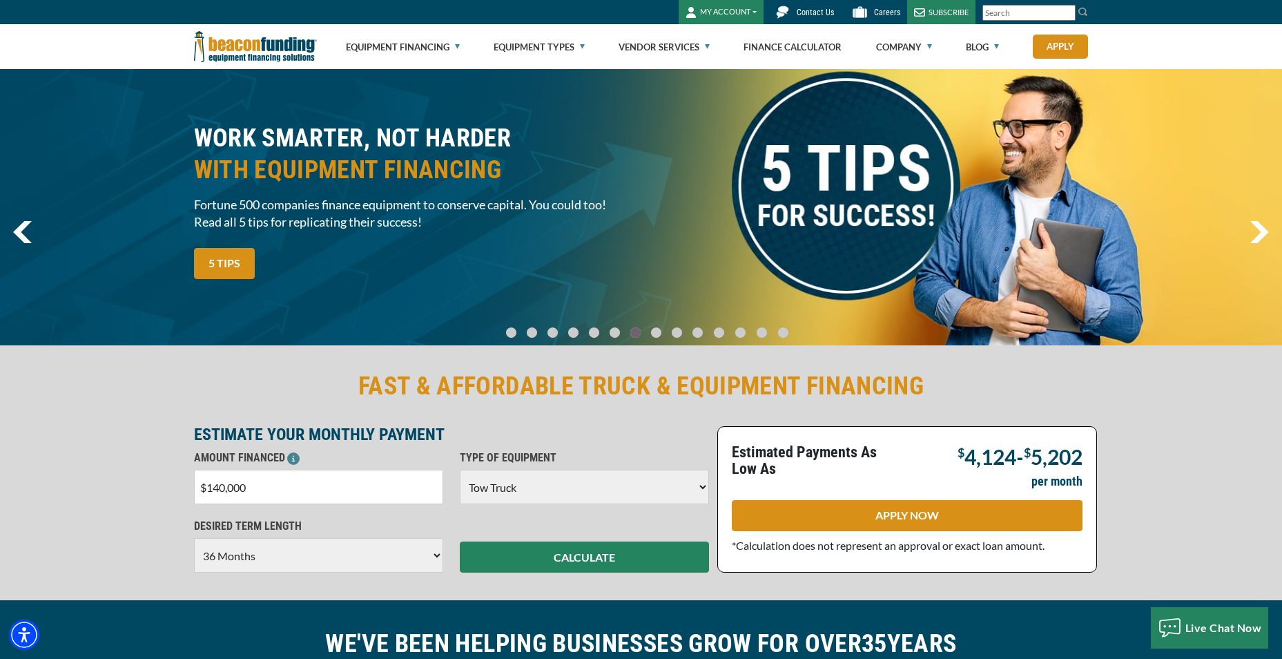
click at [280, 557] on select "Choose 36 Months 48 Months 60 Months 72 Months" at bounding box center [318, 555] width 249 height 35
click at [194, 538] on select "Choose 36 Months 48 Months 60 Months 72 Months" at bounding box center [318, 555] width 249 height 35
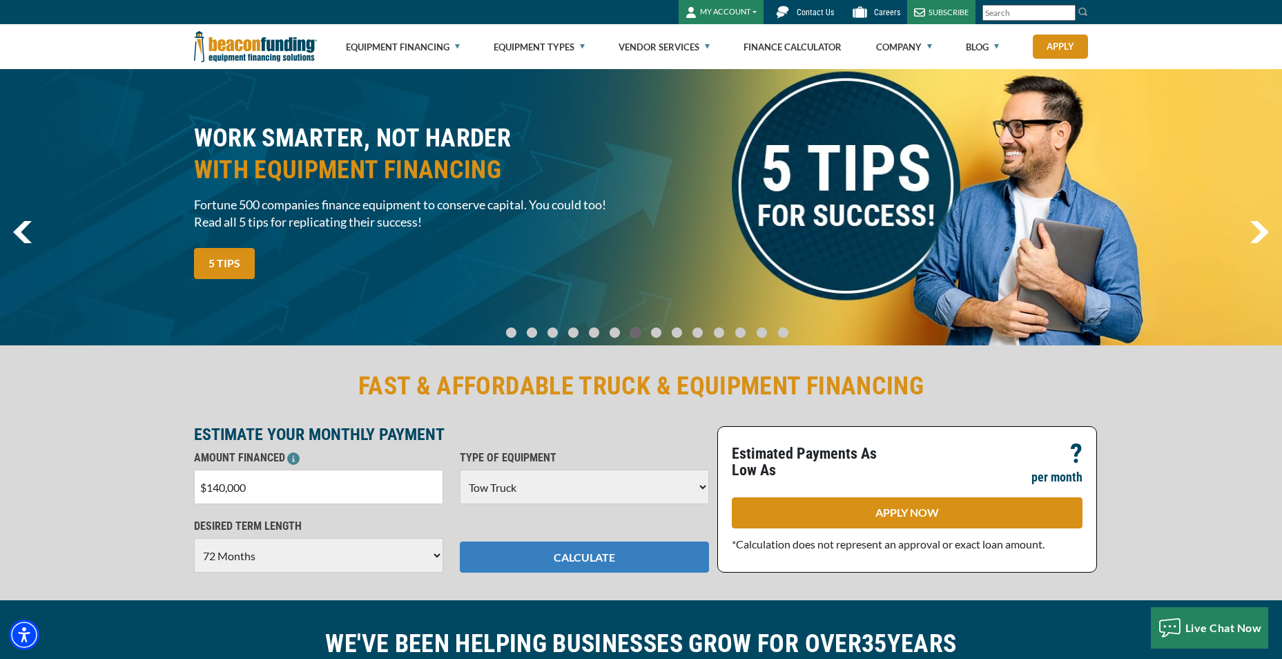
click at [552, 559] on button "CALCULATE" at bounding box center [584, 556] width 249 height 31
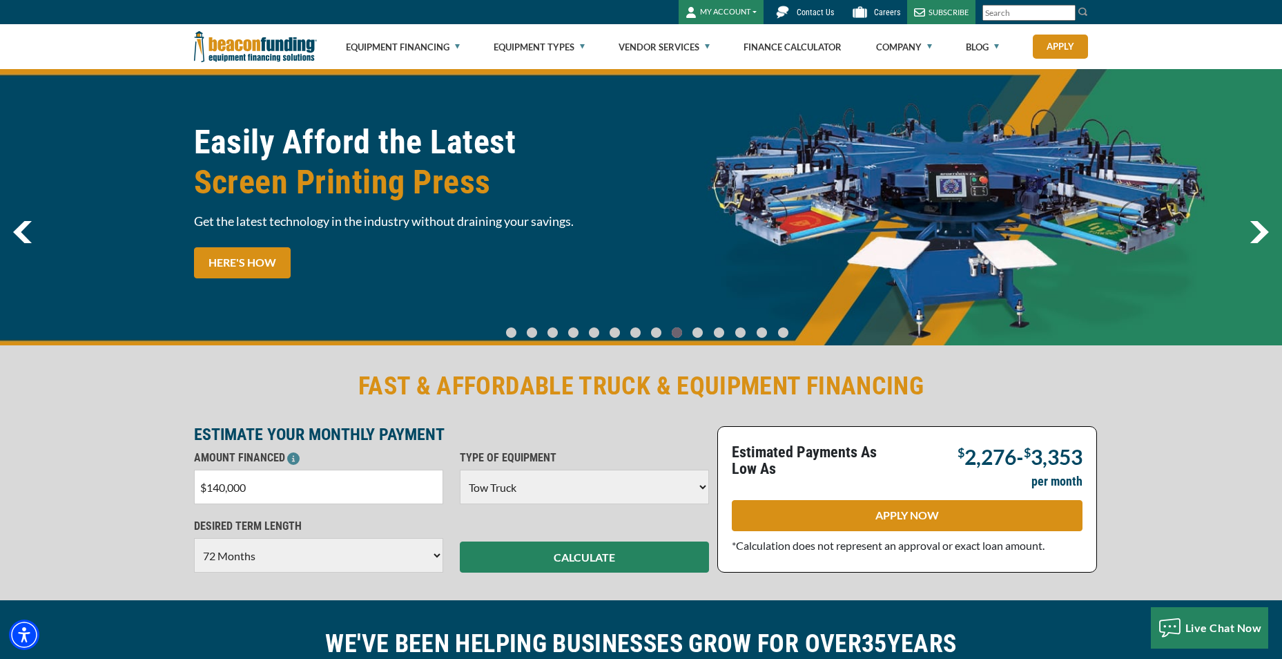
click at [389, 559] on select "Choose 36 Months 48 Months 60 Months 72 Months" at bounding box center [318, 555] width 249 height 35
click at [194, 538] on select "Choose 36 Months 48 Months 60 Months 72 Months" at bounding box center [318, 555] width 249 height 35
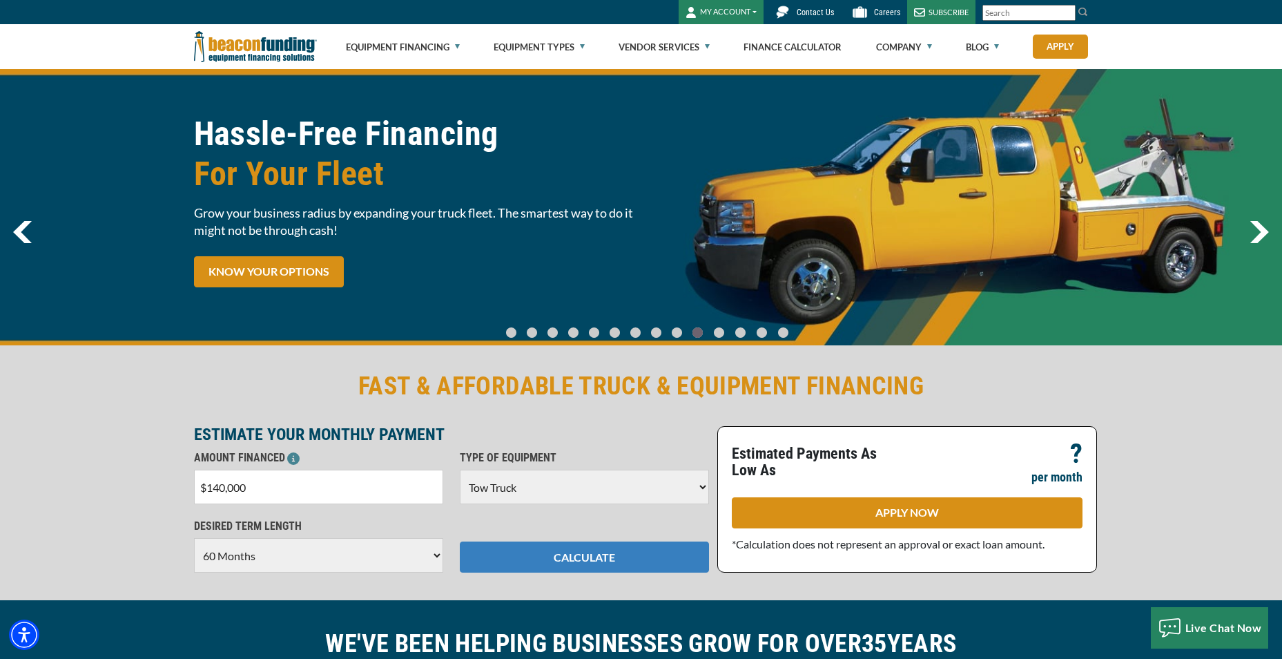
click at [603, 561] on button "CALCULATE" at bounding box center [584, 556] width 249 height 31
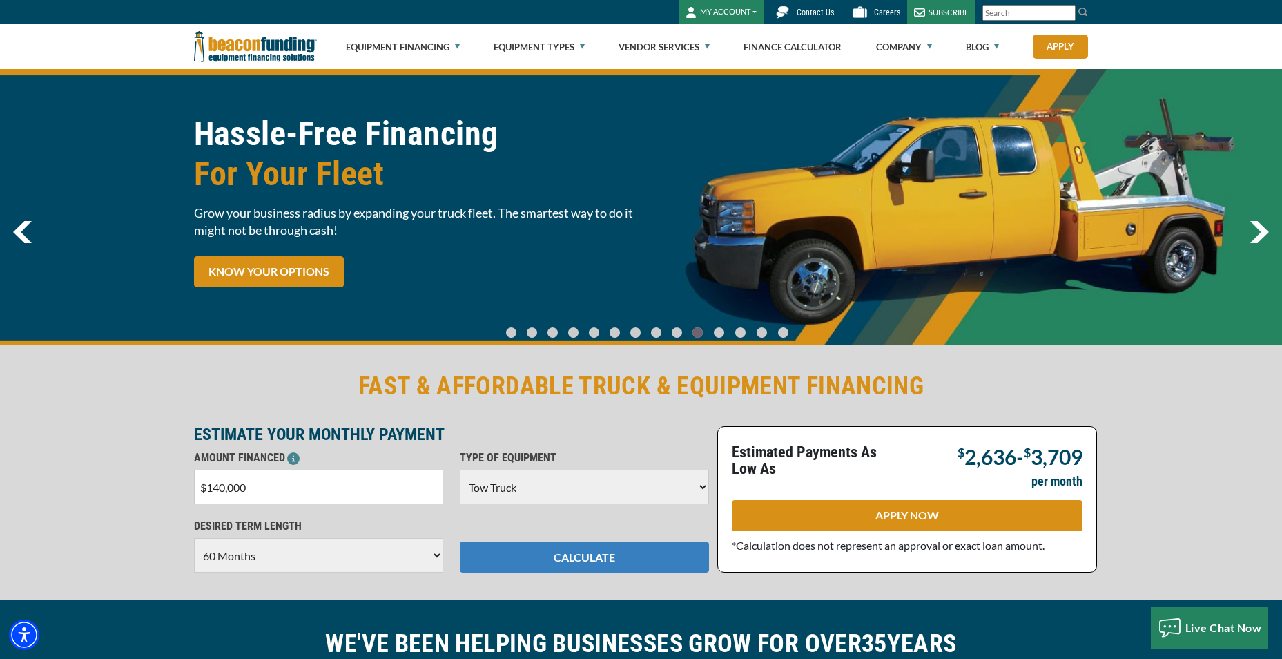
click at [603, 559] on button "CALCULATE" at bounding box center [584, 556] width 249 height 31
click at [376, 561] on select "Choose 36 Months 48 Months 60 Months 72 Months" at bounding box center [318, 555] width 249 height 35
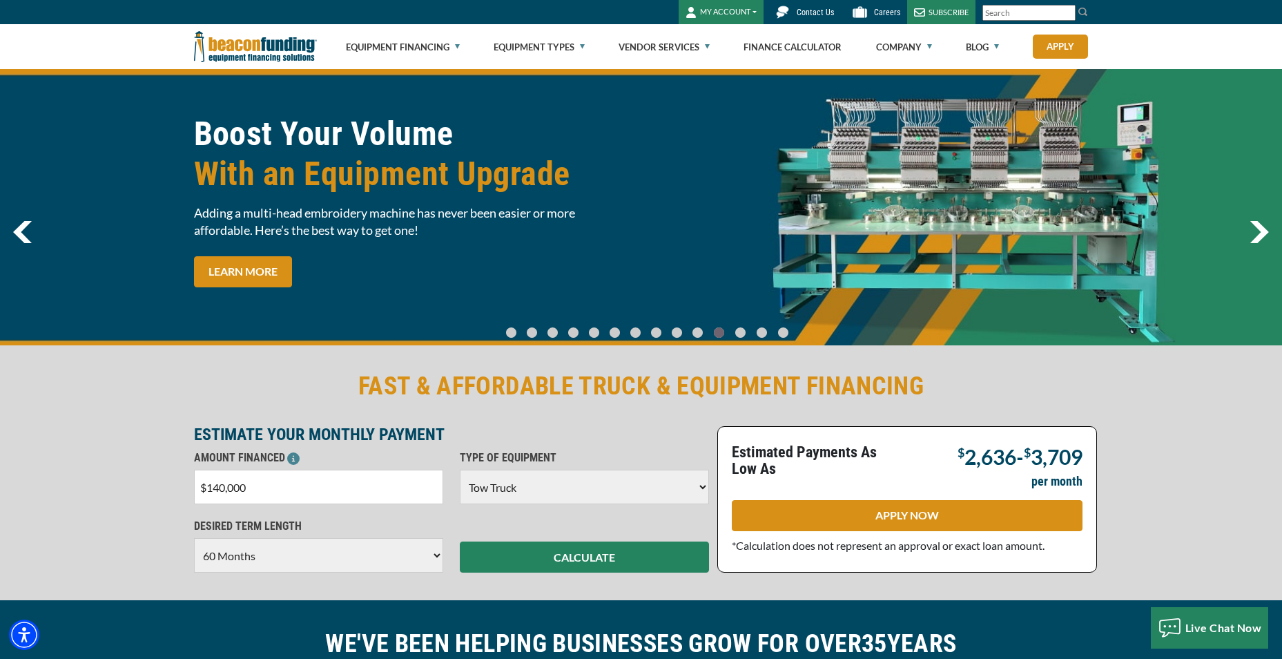
select select "72"
click at [194, 538] on select "Choose 36 Months 48 Months 60 Months 72 Months" at bounding box center [318, 555] width 249 height 35
